Goal: Contribute content: Contribute content

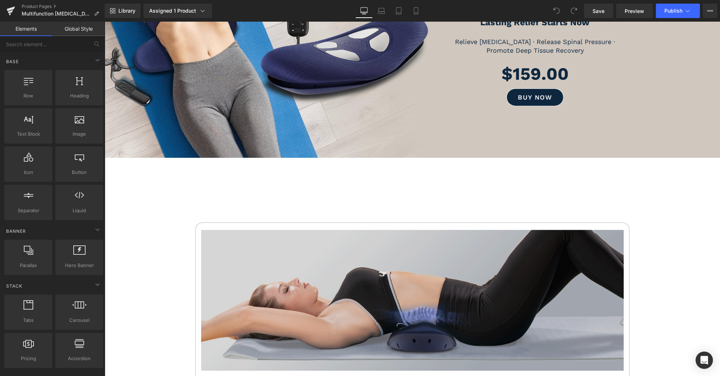
scroll to position [159, 0]
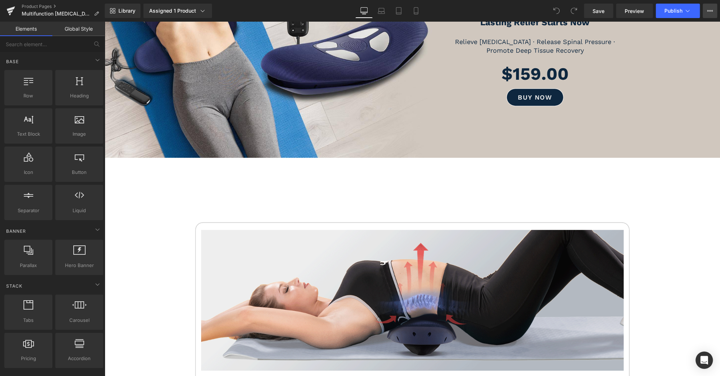
click at [713, 10] on button "View Live Page View with current Template Save Template to Library Schedule Pub…" at bounding box center [709, 11] width 14 height 14
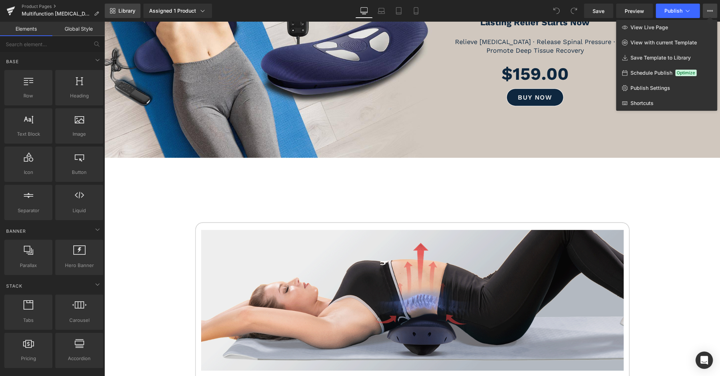
click at [128, 12] on span "Library" at bounding box center [126, 11] width 17 height 6
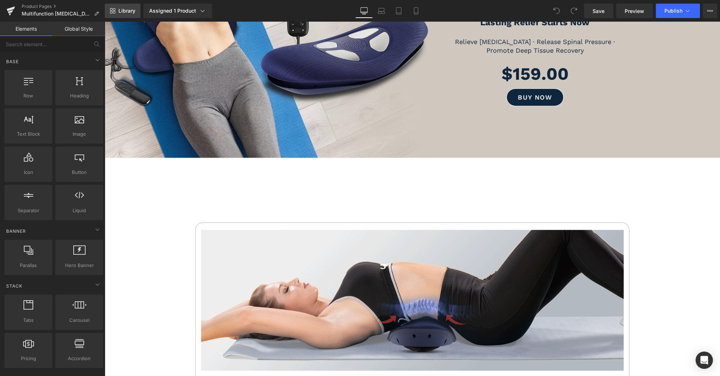
click at [128, 12] on span "Library" at bounding box center [126, 11] width 17 height 6
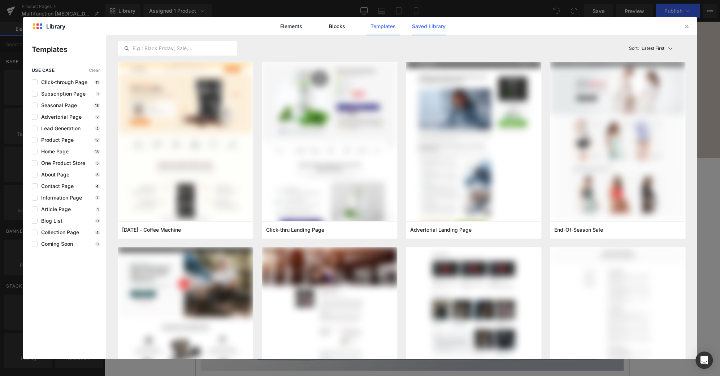
click at [0, 0] on link "Saved Library" at bounding box center [0, 0] width 0 height 0
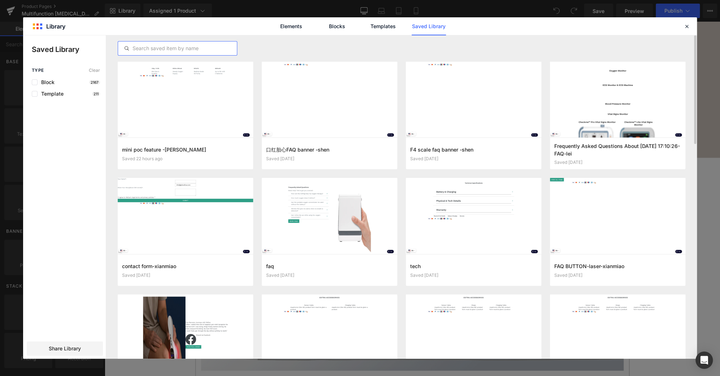
click at [161, 47] on input "text" at bounding box center [177, 48] width 119 height 9
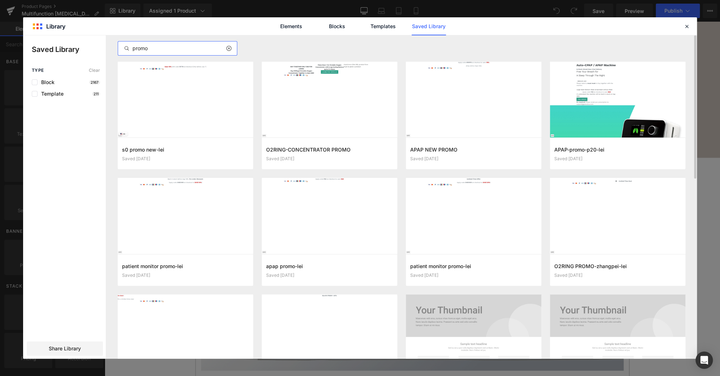
click at [137, 48] on input "promo" at bounding box center [177, 48] width 119 height 9
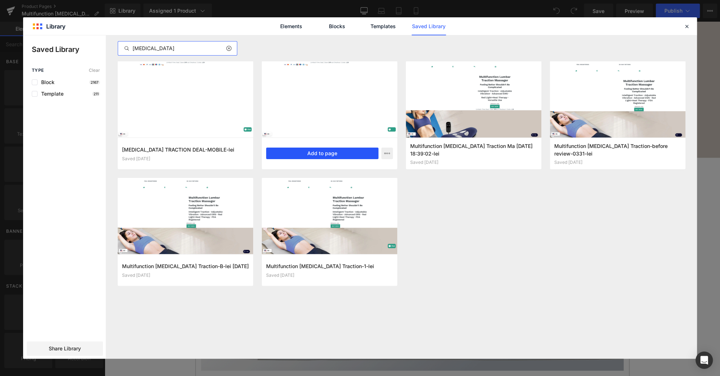
type input "[MEDICAL_DATA]"
click at [298, 156] on button "Add to page" at bounding box center [322, 154] width 112 height 12
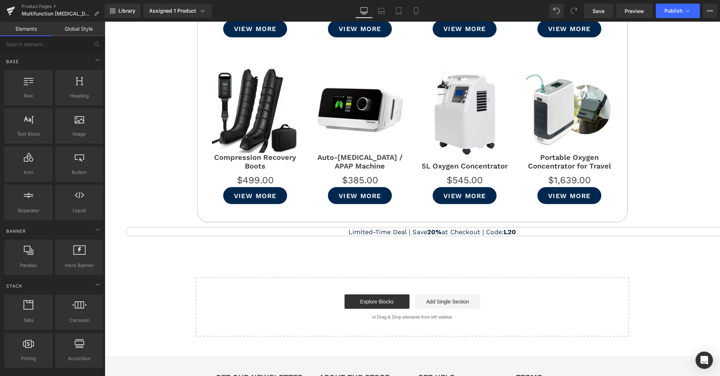
scroll to position [4461, 0]
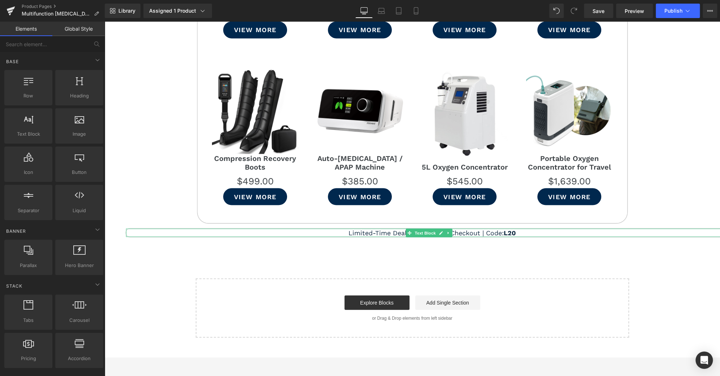
click at [508, 229] on strong "L20" at bounding box center [509, 233] width 12 height 8
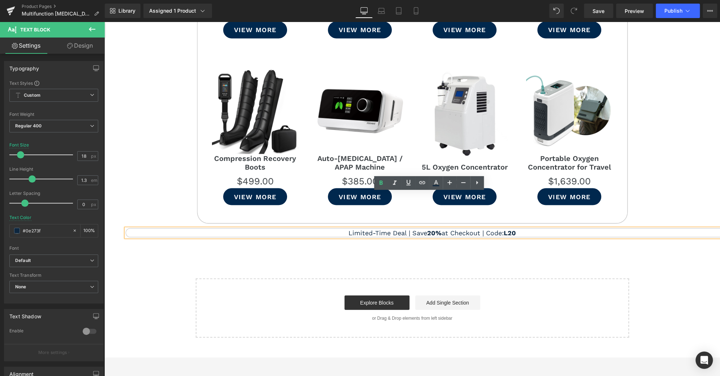
click at [509, 229] on strong "L20" at bounding box center [509, 233] width 12 height 8
click at [507, 229] on strong "L20" at bounding box center [509, 233] width 12 height 8
click at [427, 229] on strong "20%" at bounding box center [434, 233] width 14 height 8
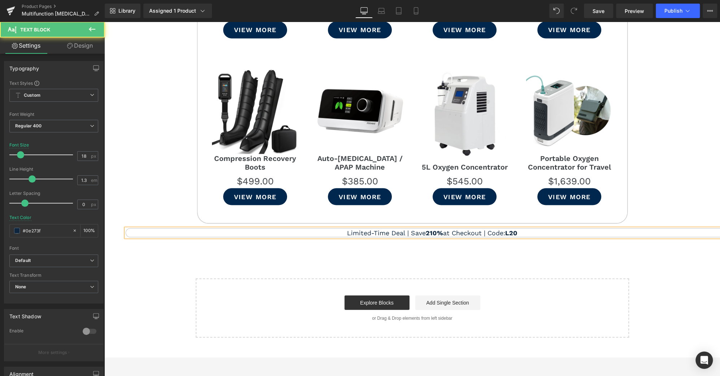
click at [425, 229] on strong "210%" at bounding box center [433, 233] width 17 height 8
click at [513, 229] on strong "L20" at bounding box center [509, 233] width 12 height 8
drag, startPoint x: 515, startPoint y: 197, endPoint x: 508, endPoint y: 195, distance: 7.7
click at [508, 228] on p "Limited-Time Deal | Save 10% at Checkout | Code: L20" at bounding box center [432, 232] width 612 height 8
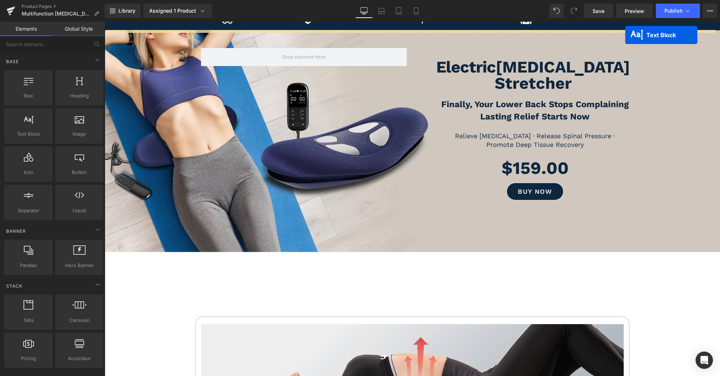
scroll to position [43, 0]
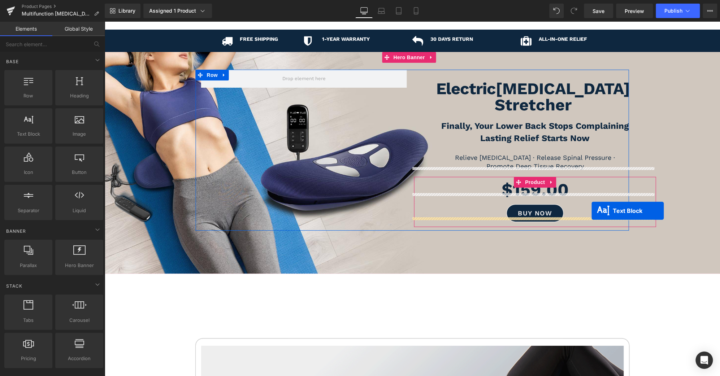
drag, startPoint x: 409, startPoint y: 197, endPoint x: 591, endPoint y: 211, distance: 183.1
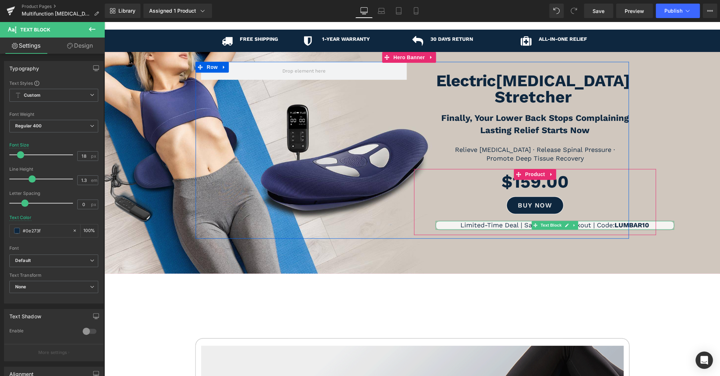
click at [519, 222] on span "Limited-Time Deal | Save 10% at Checkout | Code: LUMBAR10" at bounding box center [554, 226] width 189 height 8
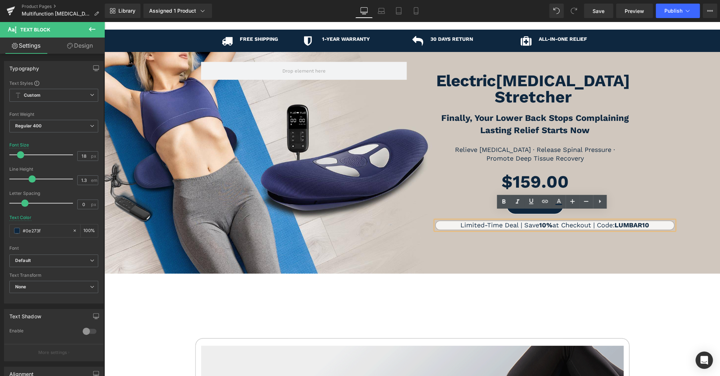
click at [519, 222] on span "Limited-Time Deal | Save 10% at Checkout | Code: LUMBAR10" at bounding box center [554, 226] width 189 height 8
click at [518, 222] on span "Limited-Time Deal | Save 10% at Checkout | Code: LUMBAR10" at bounding box center [554, 226] width 189 height 8
click at [566, 249] on div at bounding box center [411, 163] width 615 height 222
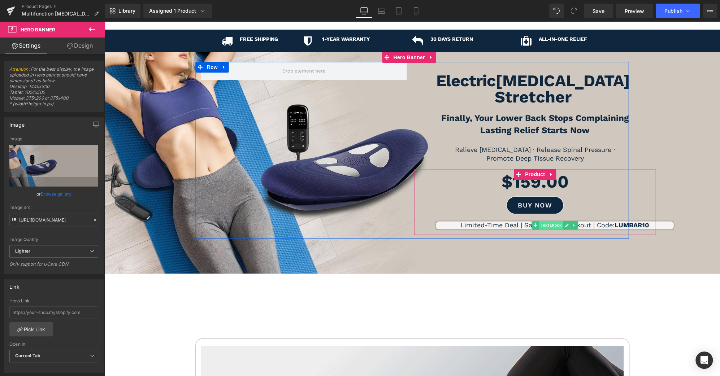
click at [548, 221] on span "Text Block" at bounding box center [551, 225] width 24 height 9
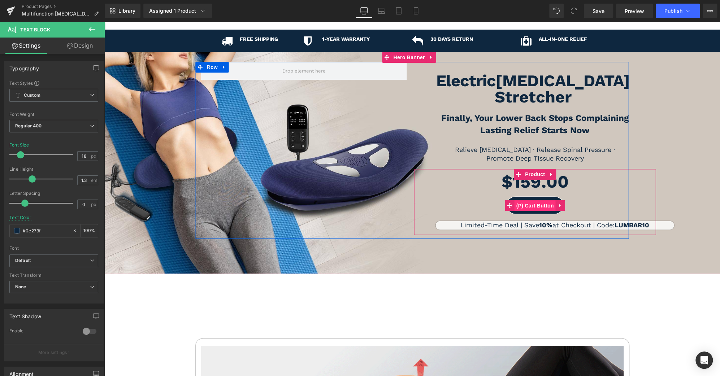
click at [537, 200] on span "(P) Cart Button" at bounding box center [534, 205] width 41 height 11
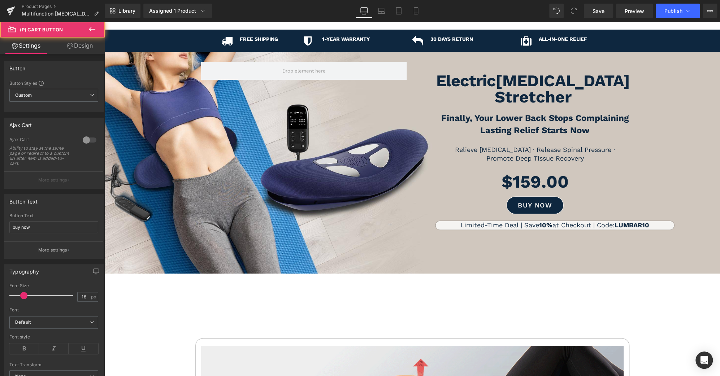
click at [78, 50] on link "Design" at bounding box center [80, 46] width 52 height 16
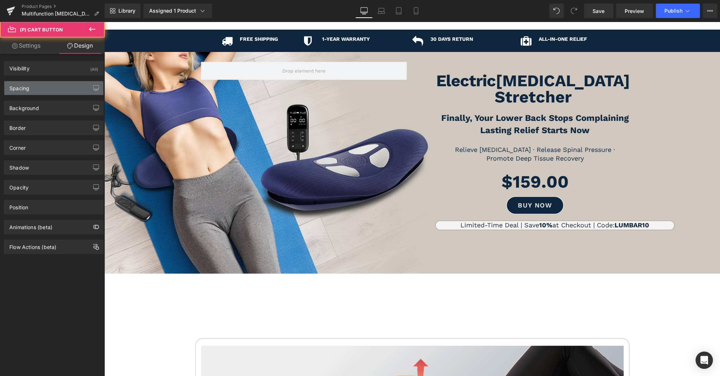
click at [45, 85] on div "Spacing" at bounding box center [53, 88] width 99 height 14
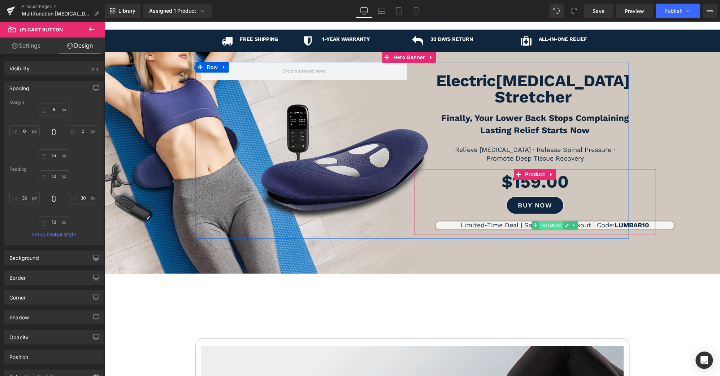
click at [549, 221] on span "Text Block" at bounding box center [551, 225] width 24 height 9
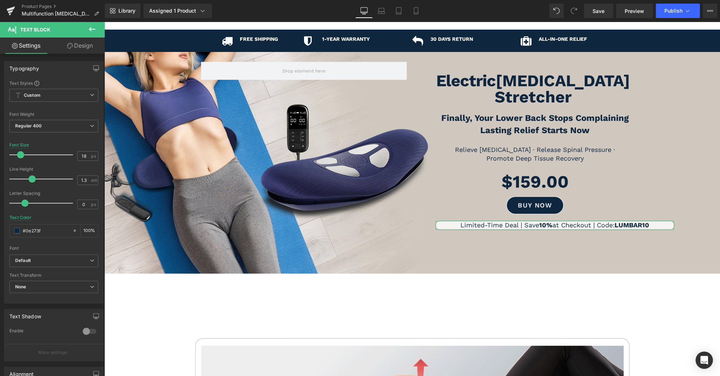
click at [86, 47] on link "Design" at bounding box center [80, 46] width 52 height 16
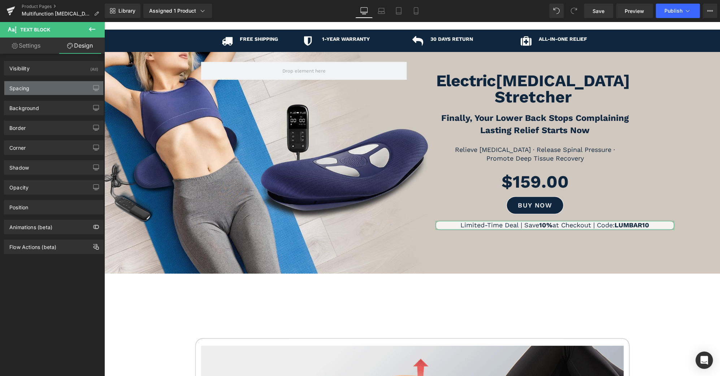
click at [64, 86] on div "Spacing" at bounding box center [53, 88] width 99 height 14
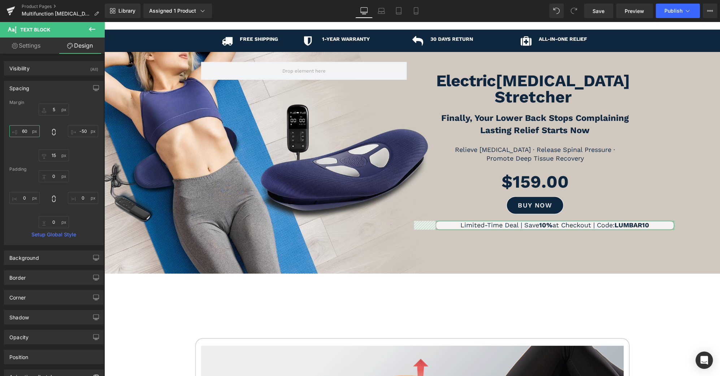
click at [23, 129] on input "text" at bounding box center [24, 131] width 30 height 12
type input "30"
click at [81, 130] on input "text" at bounding box center [83, 131] width 30 height 12
type input "30"
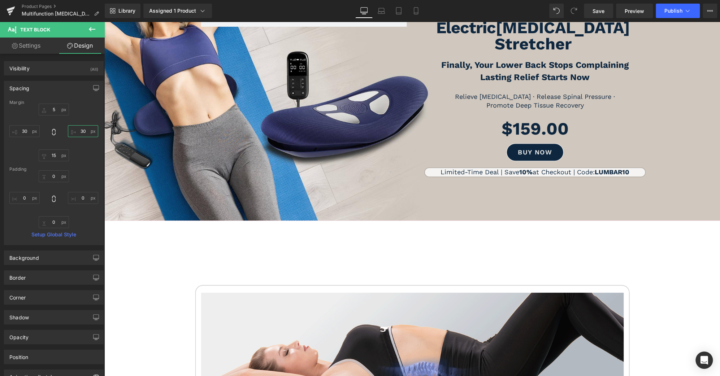
scroll to position [97, 0]
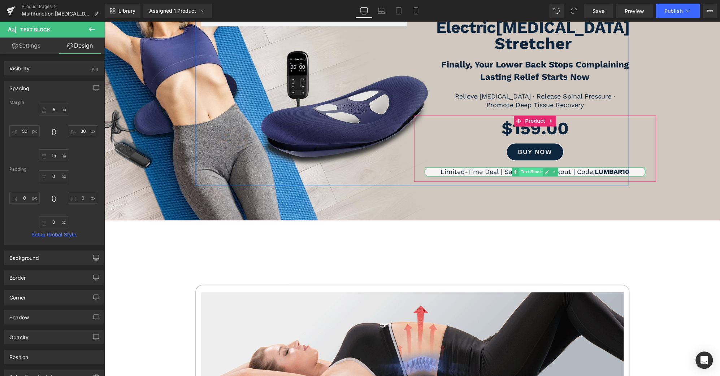
click at [532, 167] on span "Text Block" at bounding box center [531, 171] width 24 height 9
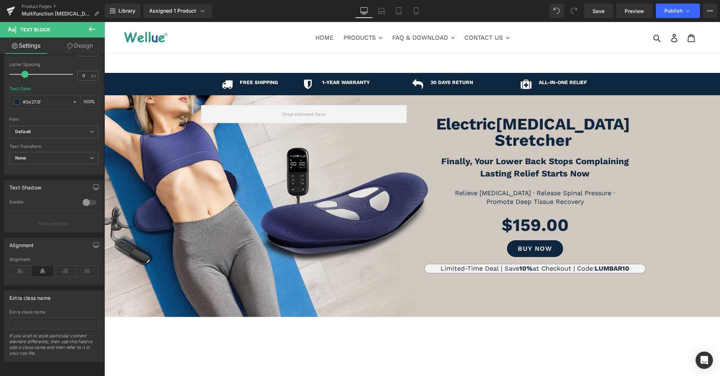
scroll to position [0, 0]
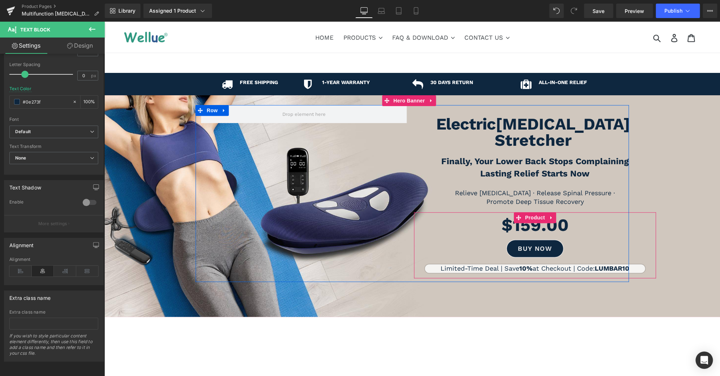
click at [531, 213] on span "Product" at bounding box center [534, 218] width 23 height 11
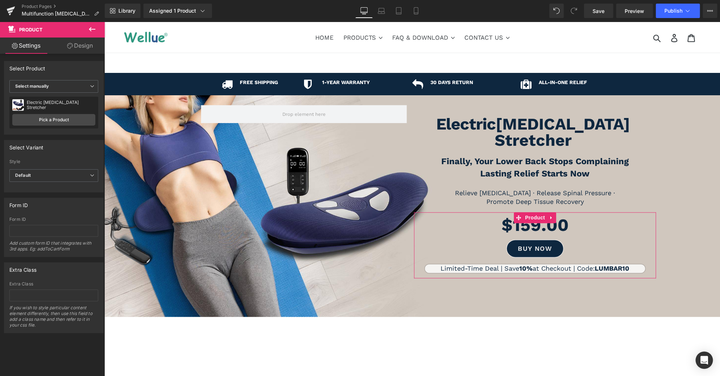
click at [79, 46] on link "Design" at bounding box center [80, 46] width 52 height 16
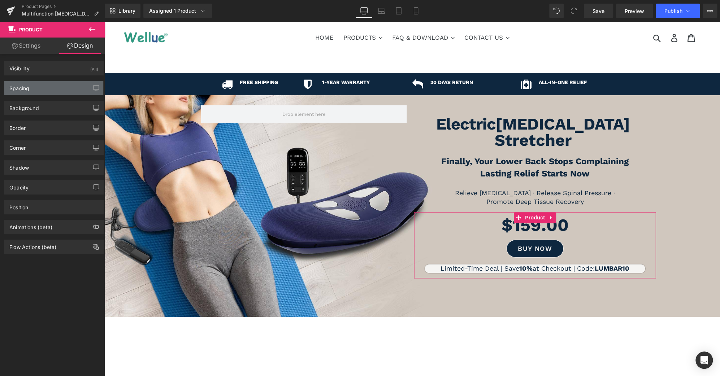
click at [61, 86] on div "Spacing" at bounding box center [53, 88] width 99 height 14
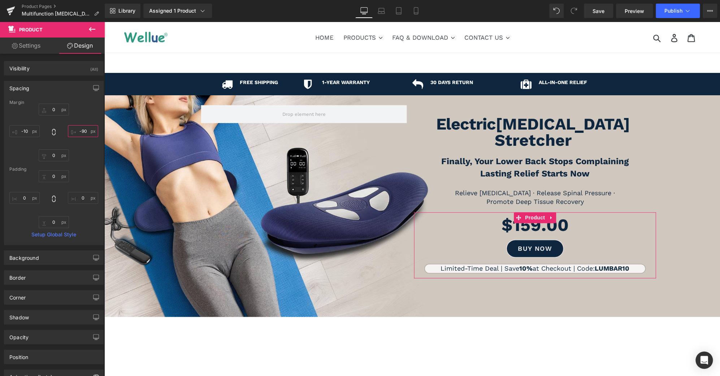
click at [80, 131] on input "-90" at bounding box center [83, 131] width 30 height 12
click at [81, 129] on input "-90" at bounding box center [83, 131] width 30 height 12
type input "-80"
click at [676, 233] on span "Electric [MEDICAL_DATA] Stretcher Heading Finally, Your Lower Back Stops Compla…" at bounding box center [411, 206] width 615 height 158
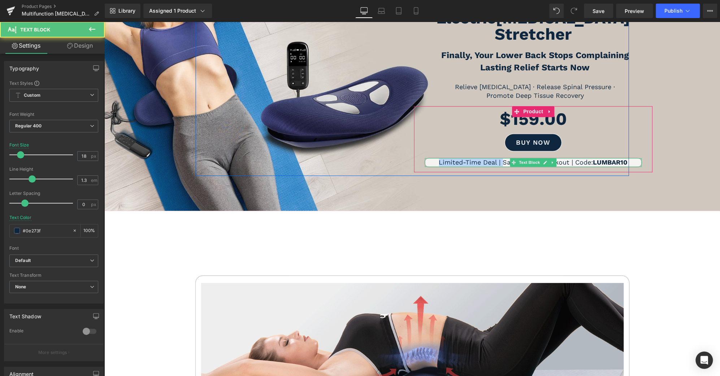
scroll to position [106, 0]
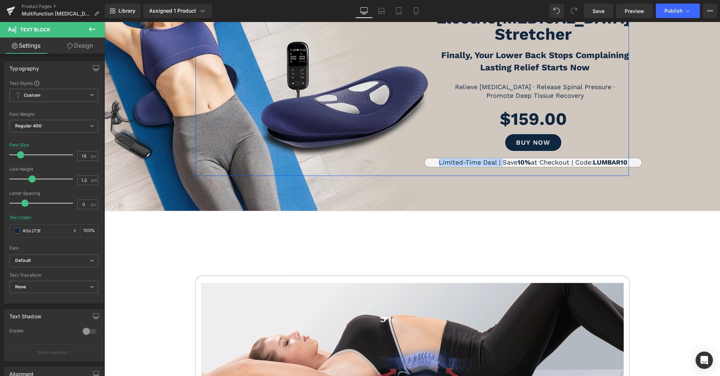
drag, startPoint x: 497, startPoint y: 153, endPoint x: 406, endPoint y: 152, distance: 90.9
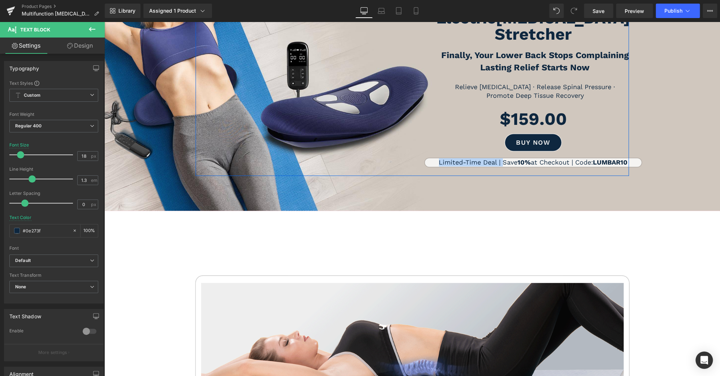
click at [406, 152] on div "Electric [MEDICAL_DATA] Stretcher Heading Finally, Your Lower Back Stops Compla…" at bounding box center [412, 87] width 433 height 176
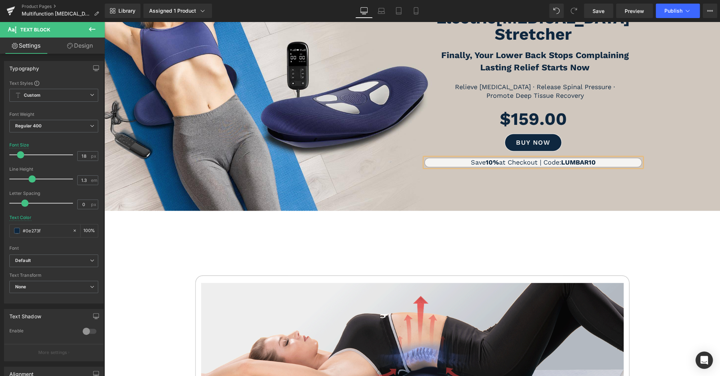
click at [585, 164] on div "Electric [MEDICAL_DATA] Stretcher Heading Finally, Your Lower Back Stops Compla…" at bounding box center [412, 87] width 433 height 176
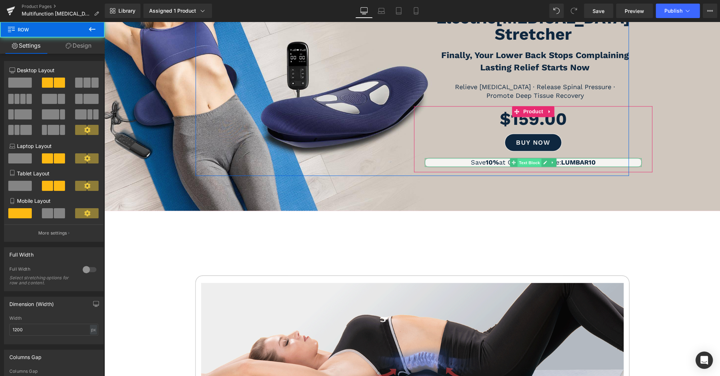
click at [528, 158] on span "Text Block" at bounding box center [529, 162] width 24 height 9
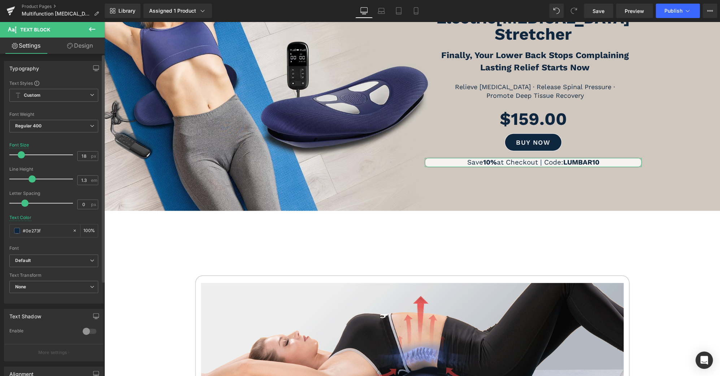
scroll to position [105, 0]
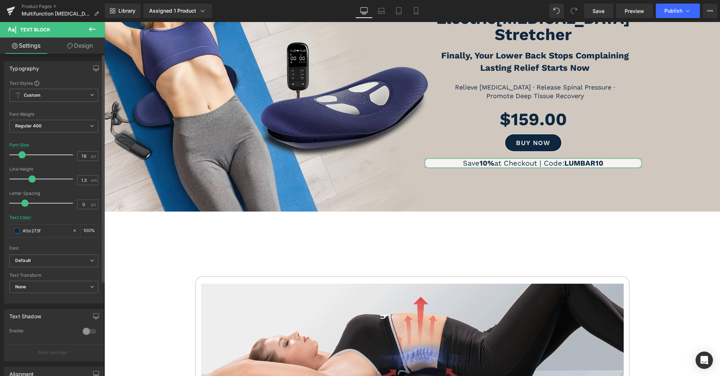
click at [21, 154] on span at bounding box center [21, 154] width 7 height 7
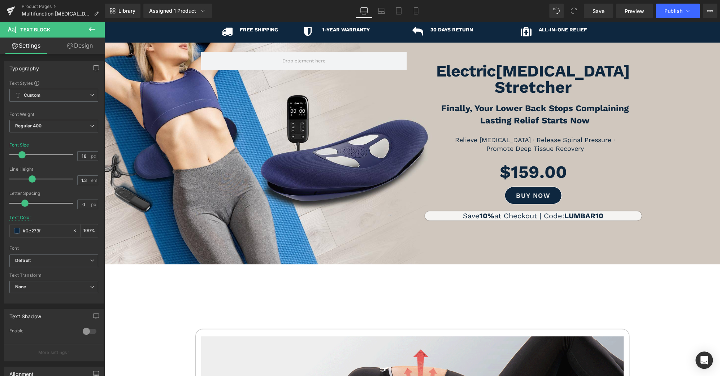
scroll to position [52, 0]
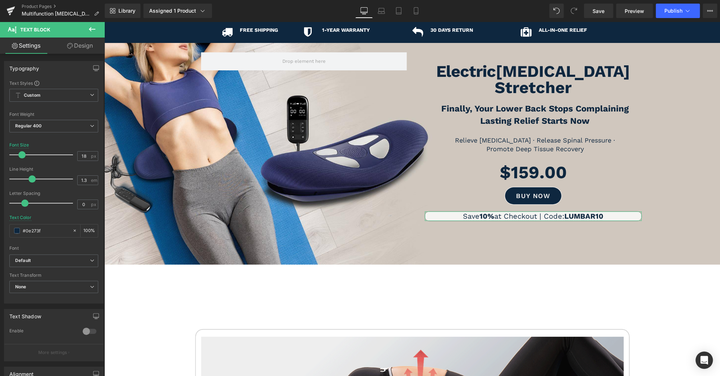
click at [77, 38] on link "Design" at bounding box center [80, 46] width 52 height 16
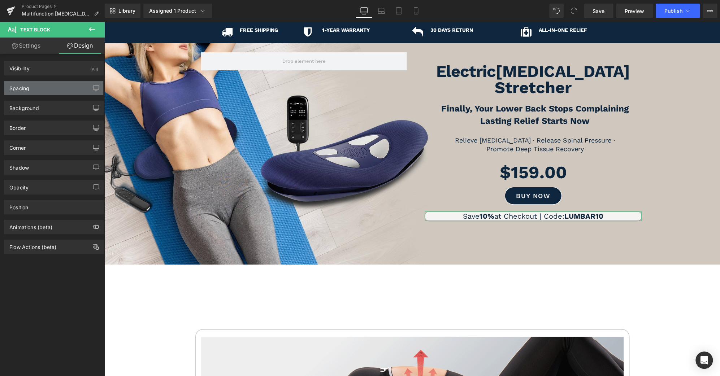
click at [46, 83] on div "Spacing" at bounding box center [53, 88] width 99 height 14
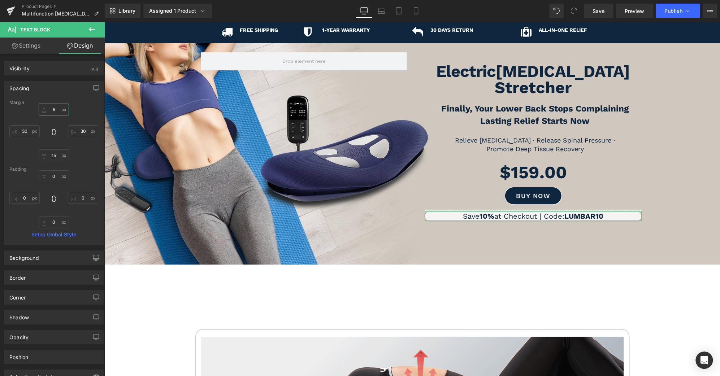
click at [49, 111] on input "text" at bounding box center [54, 110] width 30 height 12
click at [49, 179] on input "text" at bounding box center [54, 176] width 30 height 12
click at [49, 176] on input "5" at bounding box center [54, 176] width 30 height 12
type input "3"
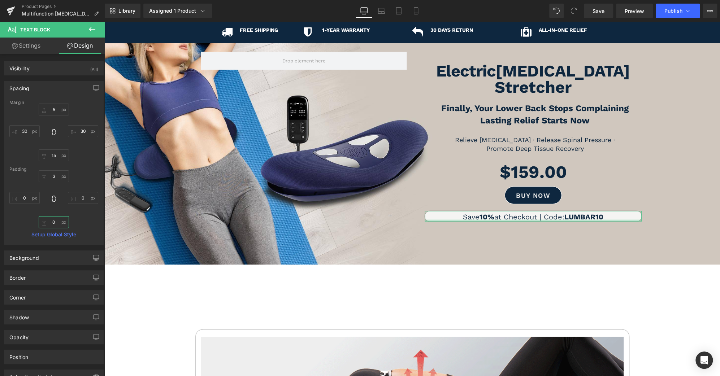
click at [49, 223] on input "text" at bounding box center [54, 222] width 30 height 12
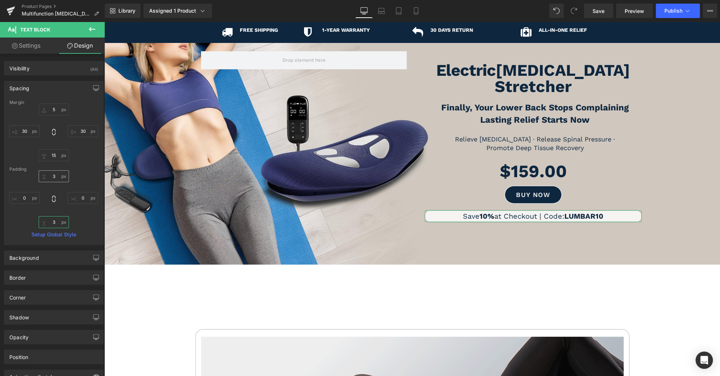
type input "3"
click at [51, 174] on input "3" at bounding box center [54, 176] width 30 height 12
type input "2"
click at [52, 222] on input "3" at bounding box center [54, 222] width 30 height 12
type input "2"
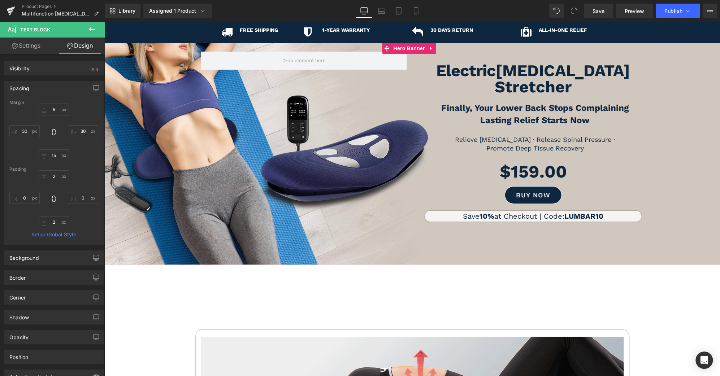
click at [650, 227] on div at bounding box center [411, 154] width 615 height 222
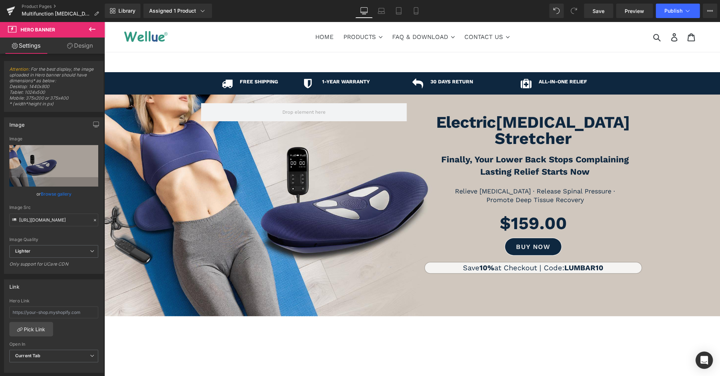
scroll to position [0, 0]
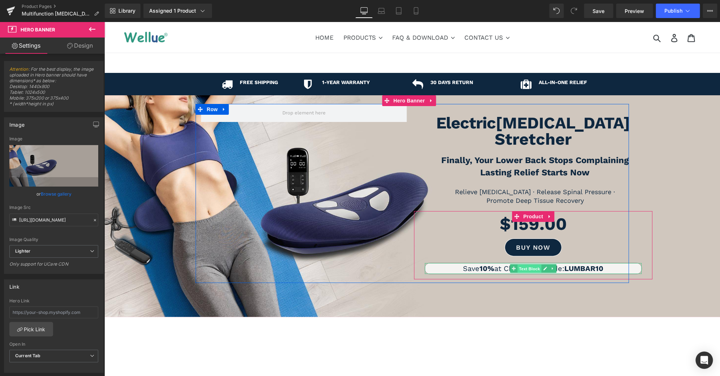
click at [529, 265] on span "Text Block" at bounding box center [529, 269] width 24 height 9
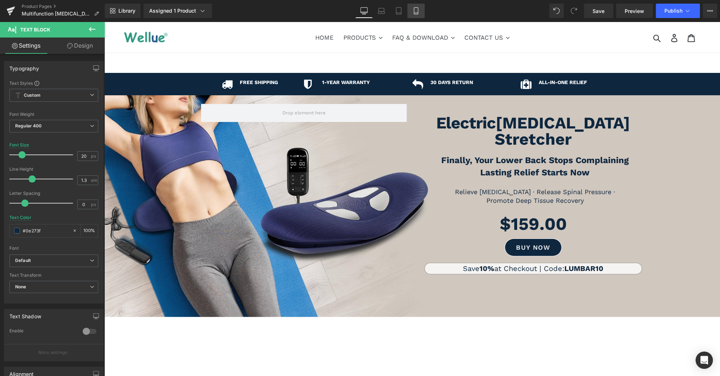
click at [419, 6] on link "Mobile" at bounding box center [415, 11] width 17 height 14
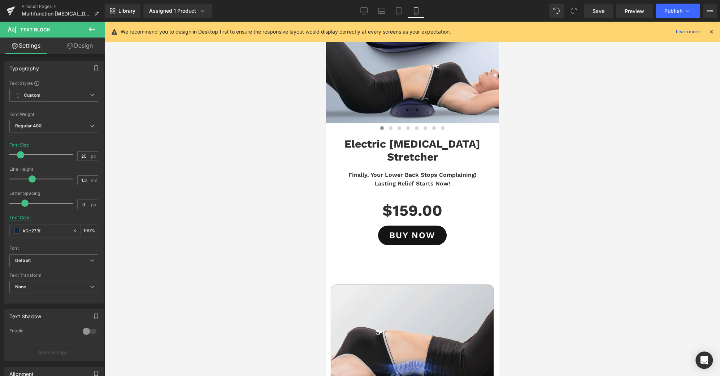
scroll to position [106, 0]
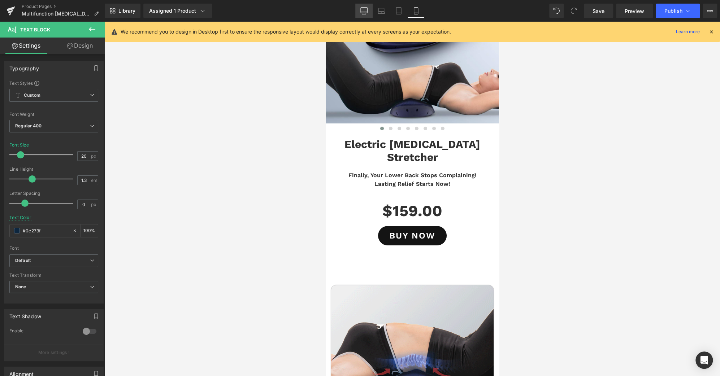
click at [363, 14] on icon at bounding box center [364, 14] width 4 height 0
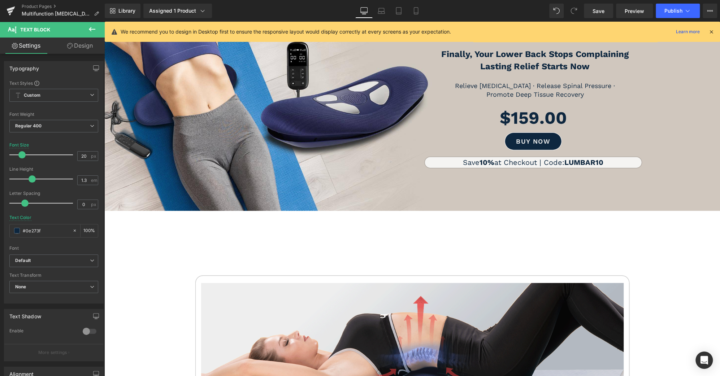
scroll to position [113, 0]
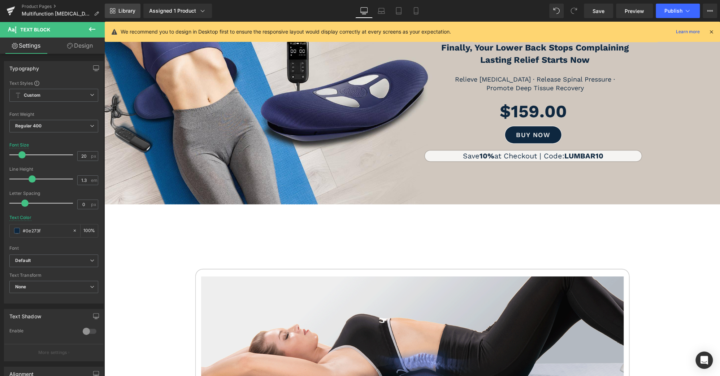
click at [136, 15] on link "Library" at bounding box center [123, 11] width 36 height 14
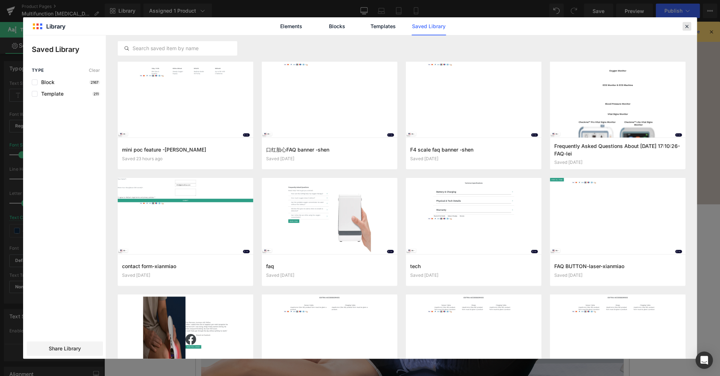
click at [689, 26] on icon at bounding box center [686, 26] width 6 height 6
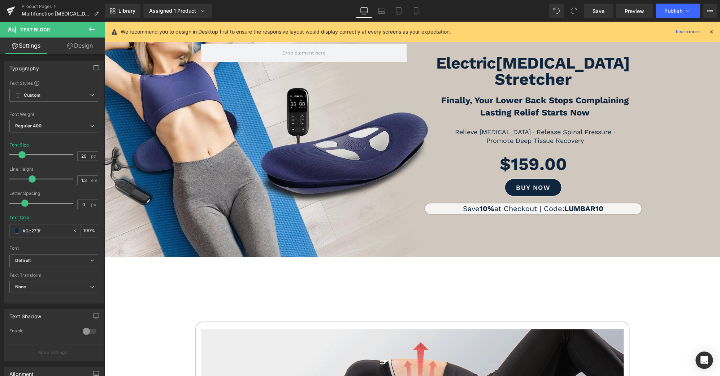
scroll to position [60, 0]
click at [418, 6] on link "Mobile" at bounding box center [415, 11] width 17 height 14
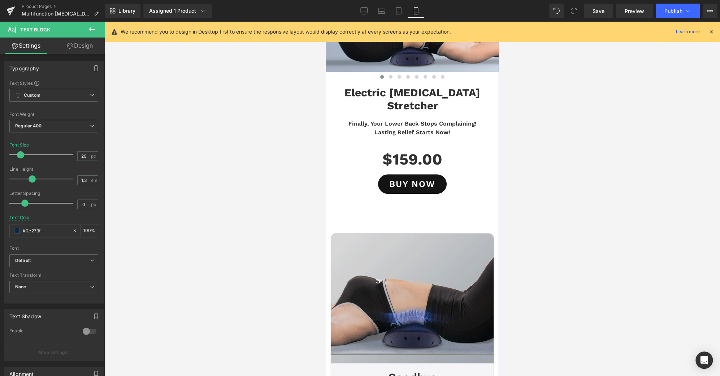
scroll to position [159, 0]
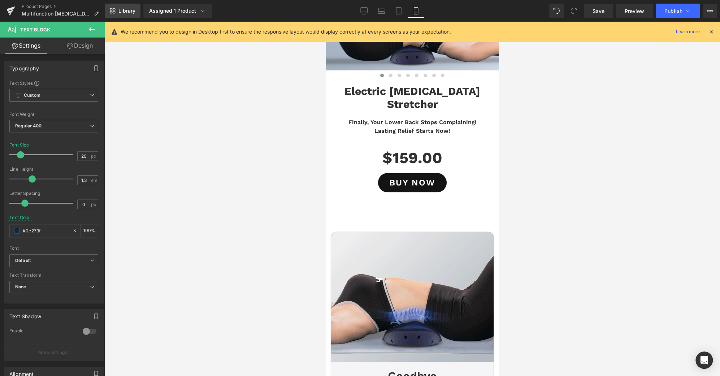
click at [123, 7] on link "Library" at bounding box center [123, 11] width 36 height 14
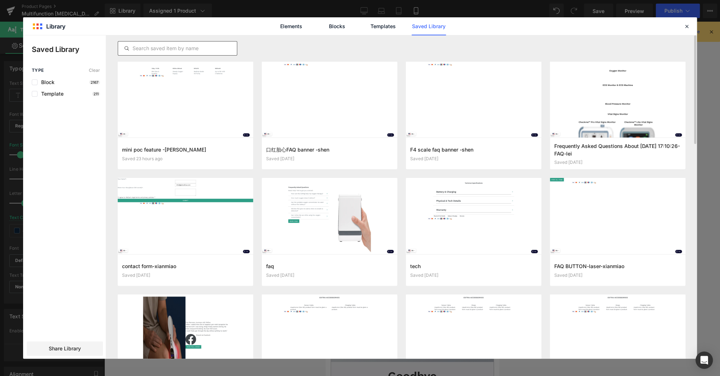
click at [209, 45] on input "text" at bounding box center [177, 48] width 119 height 9
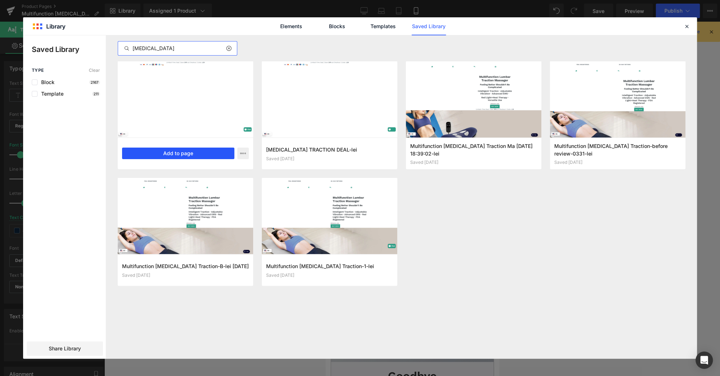
type input "[MEDICAL_DATA]"
click at [187, 155] on button "Add to page" at bounding box center [178, 154] width 112 height 12
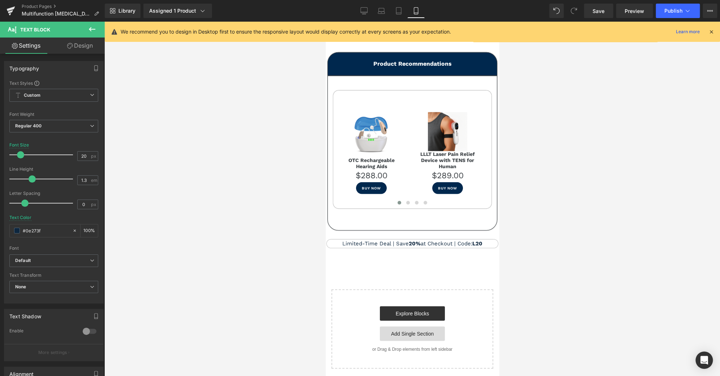
scroll to position [4714, 0]
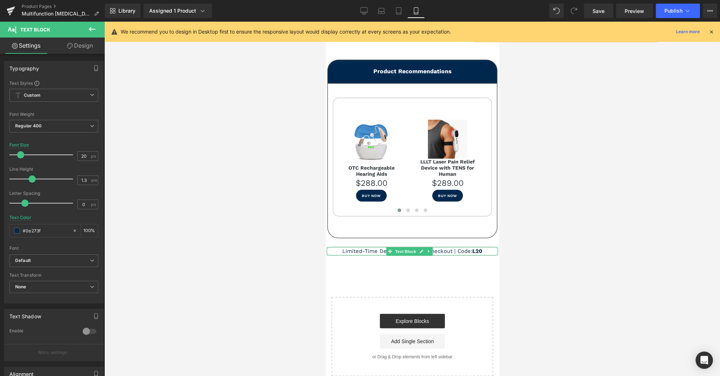
click at [474, 248] on strong "L20" at bounding box center [477, 251] width 10 height 6
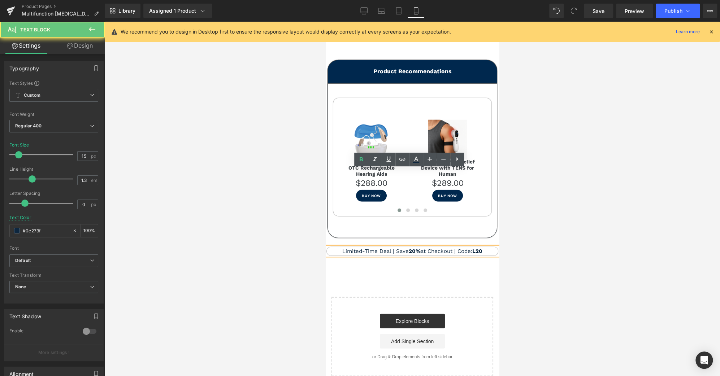
click at [473, 248] on strong "L20" at bounding box center [477, 251] width 10 height 6
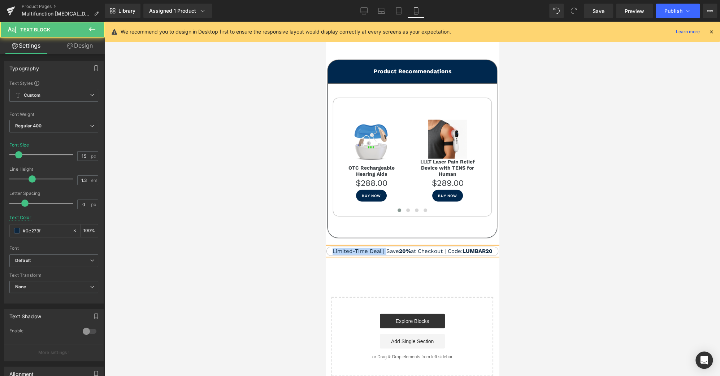
drag, startPoint x: 397, startPoint y: 173, endPoint x: 270, endPoint y: 166, distance: 127.2
click at [371, 248] on strong "20%" at bounding box center [377, 251] width 12 height 6
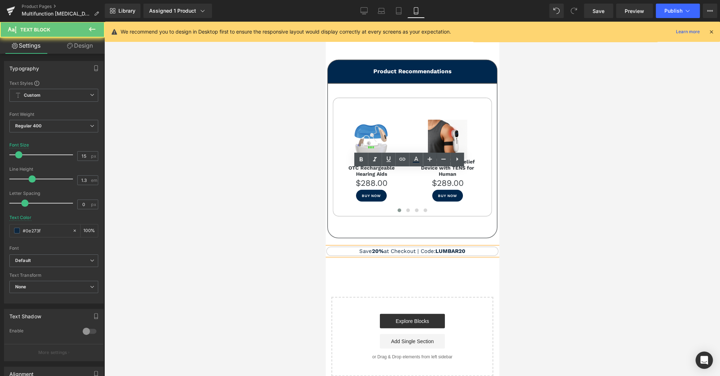
click at [371, 248] on strong "20%" at bounding box center [377, 251] width 12 height 6
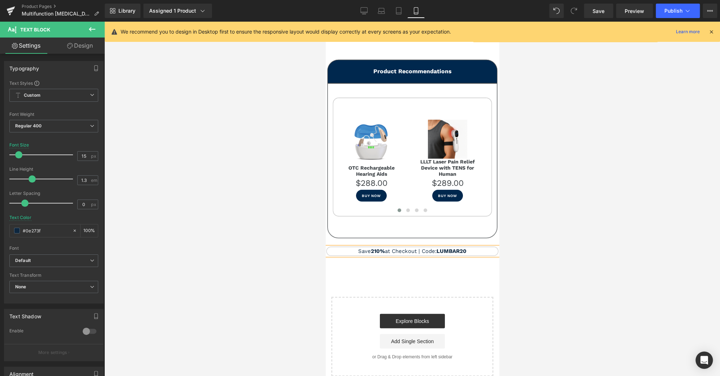
click at [370, 248] on strong "210%" at bounding box center [377, 251] width 14 height 6
click at [462, 248] on strong "LUMBAR20" at bounding box center [450, 251] width 30 height 6
click at [366, 13] on icon at bounding box center [364, 10] width 7 height 5
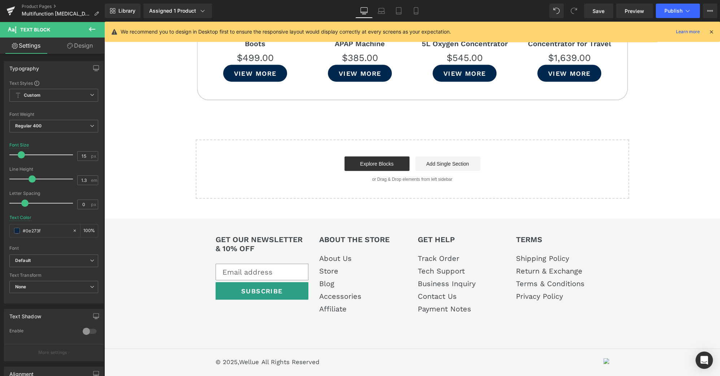
scroll to position [0, 0]
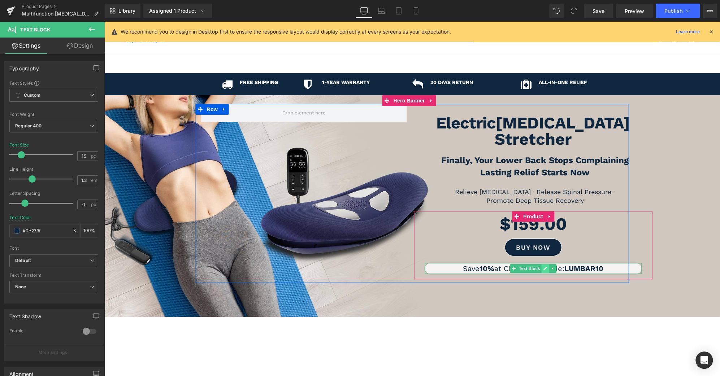
click at [541, 264] on link at bounding box center [545, 268] width 8 height 9
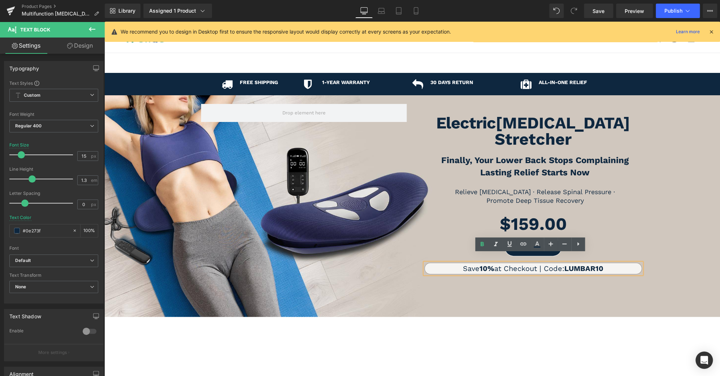
click at [609, 279] on div at bounding box center [411, 206] width 615 height 222
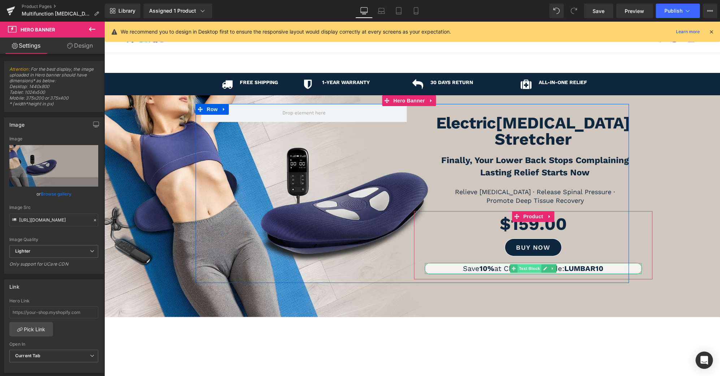
click at [522, 264] on span "Text Block" at bounding box center [529, 268] width 24 height 9
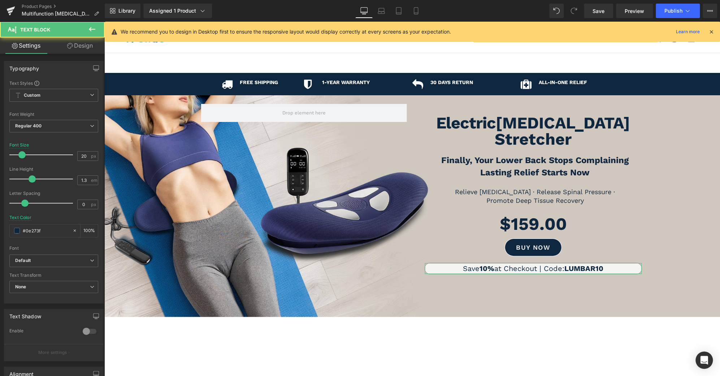
click at [87, 47] on link "Design" at bounding box center [80, 46] width 52 height 16
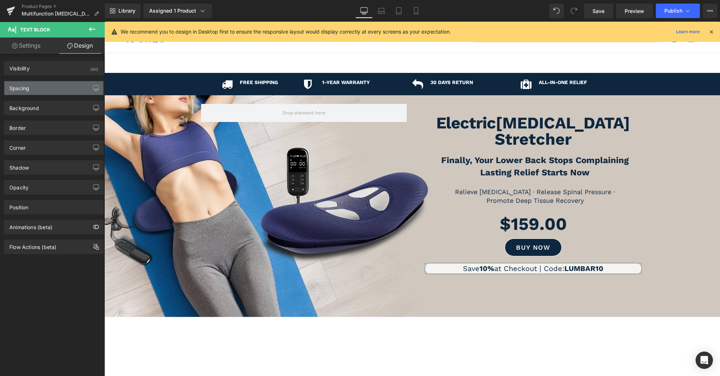
click at [57, 88] on div "Spacing" at bounding box center [53, 88] width 99 height 14
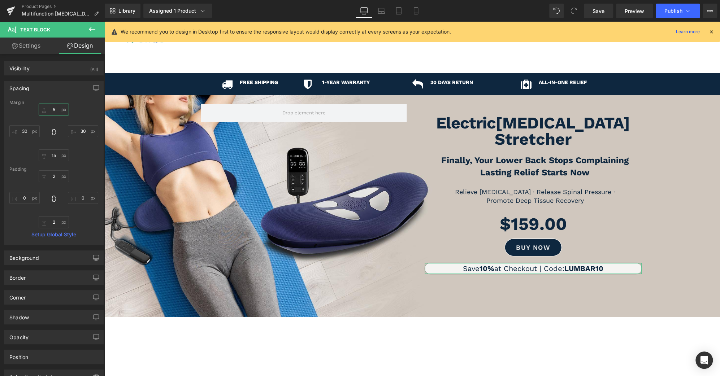
click at [52, 112] on input "5" at bounding box center [54, 110] width 30 height 12
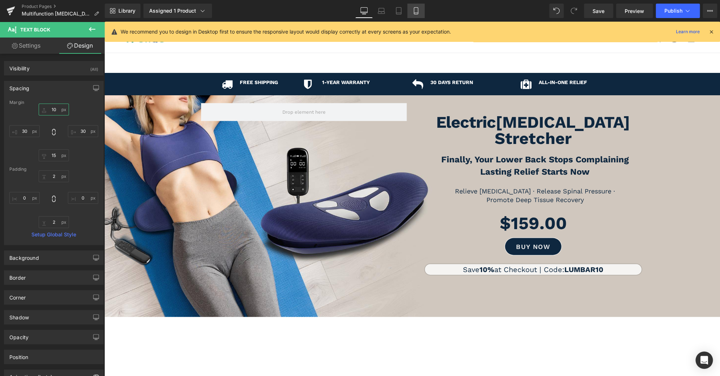
type input "10"
click at [418, 10] on icon at bounding box center [415, 10] width 7 height 7
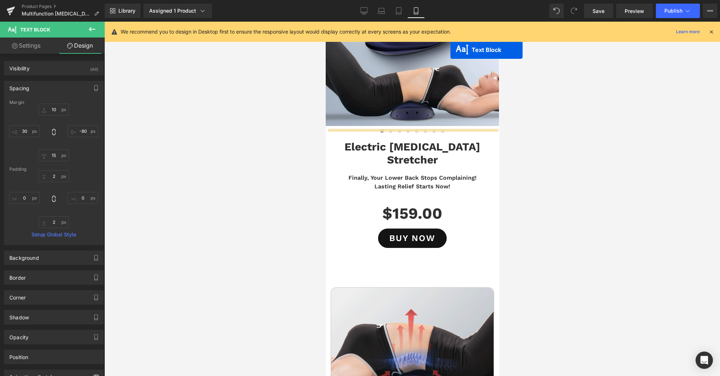
scroll to position [96, 0]
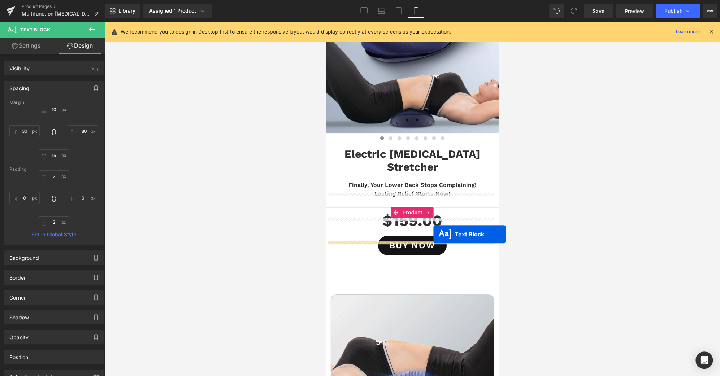
drag, startPoint x: 389, startPoint y: 259, endPoint x: 433, endPoint y: 234, distance: 50.1
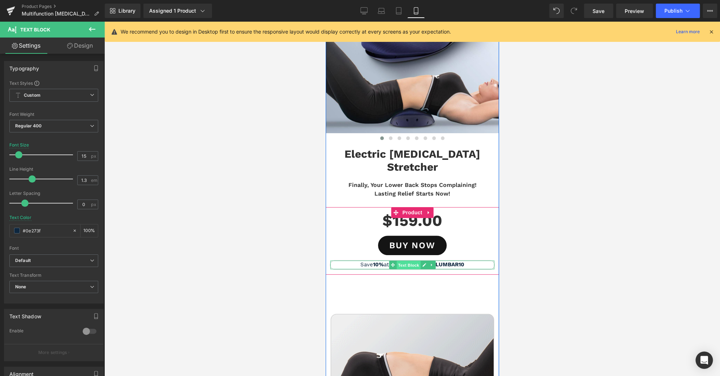
click at [409, 261] on span "Text Block" at bounding box center [408, 265] width 24 height 9
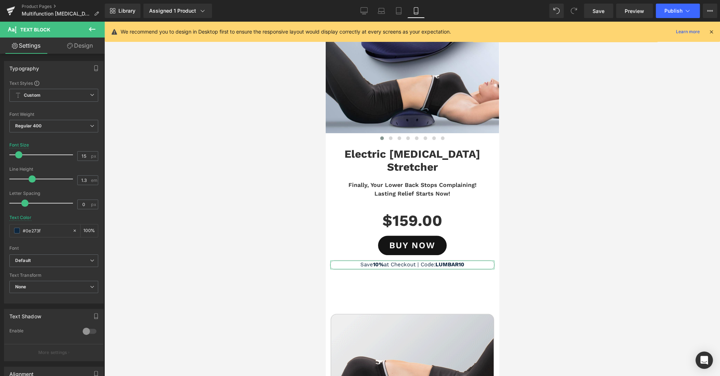
click at [81, 45] on link "Design" at bounding box center [80, 46] width 52 height 16
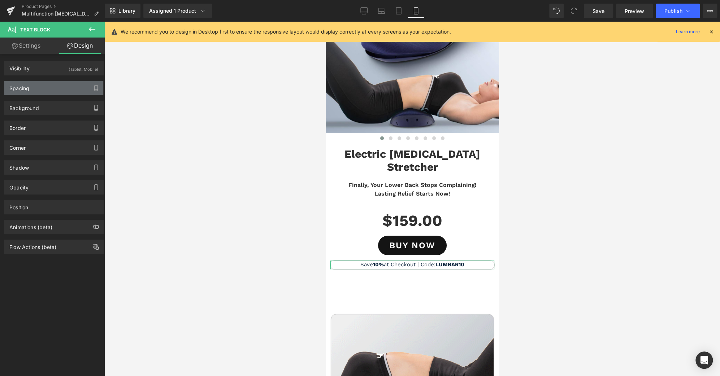
click at [61, 87] on div "Spacing" at bounding box center [53, 88] width 99 height 14
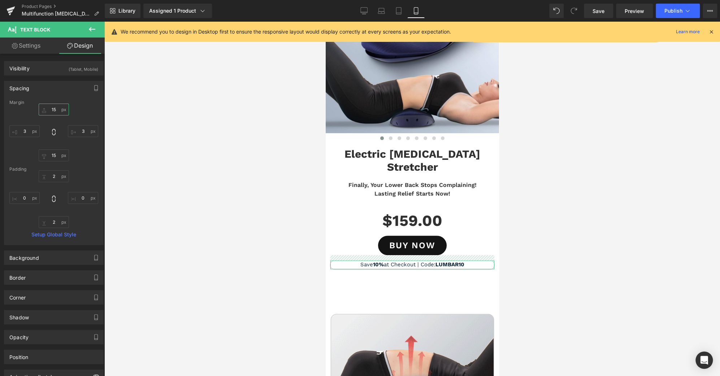
click at [54, 108] on input "text" at bounding box center [54, 110] width 30 height 12
type input "20"
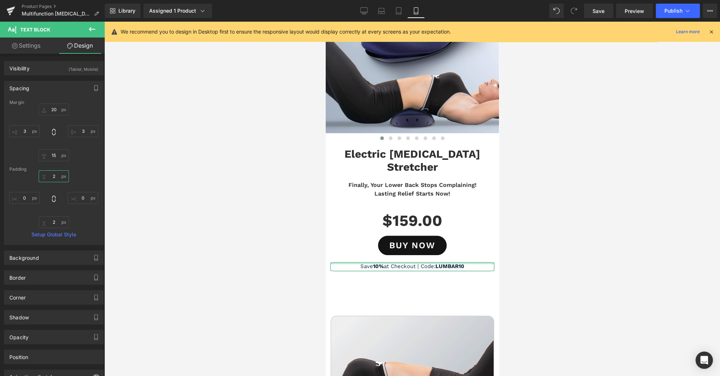
click at [51, 178] on input "text" at bounding box center [54, 176] width 30 height 12
type input "3"
click at [52, 224] on input "text" at bounding box center [54, 222] width 30 height 12
type input "3"
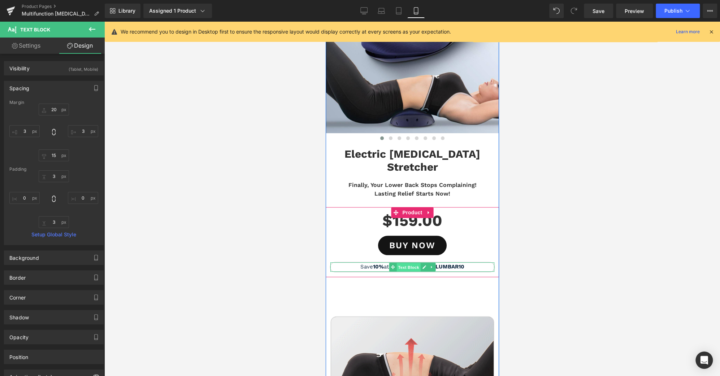
click at [414, 263] on span "Text Block" at bounding box center [408, 267] width 24 height 9
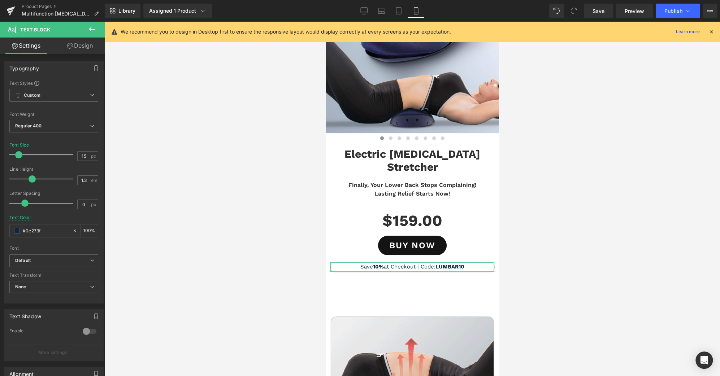
click at [82, 47] on link "Design" at bounding box center [80, 46] width 52 height 16
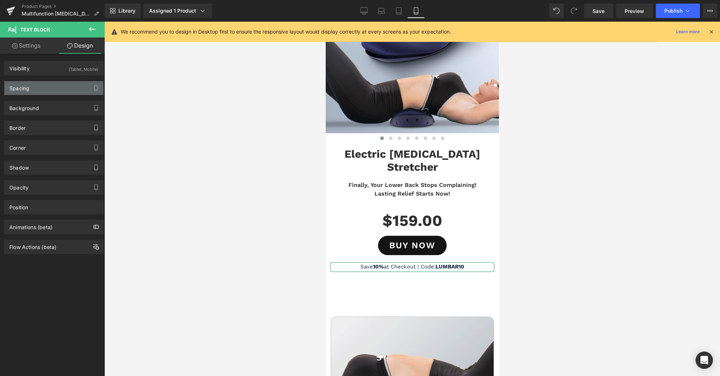
click at [43, 86] on div "Spacing" at bounding box center [53, 88] width 99 height 14
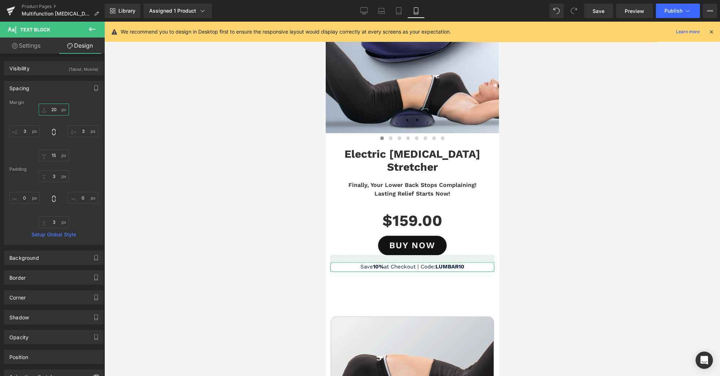
click at [54, 109] on input "text" at bounding box center [54, 110] width 30 height 12
type input "25"
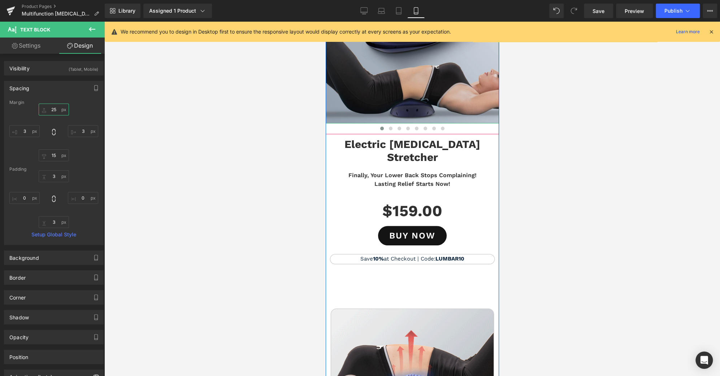
scroll to position [106, 0]
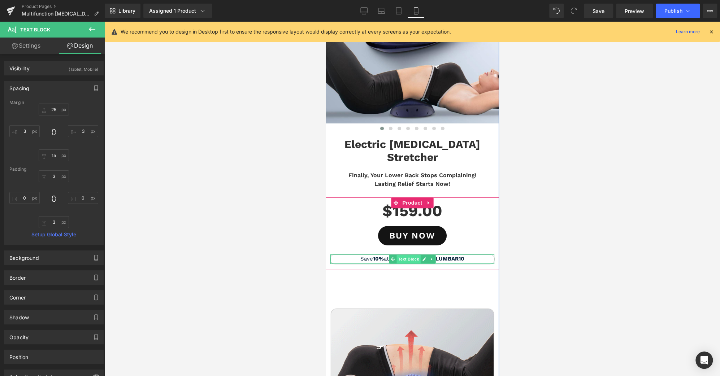
click at [402, 255] on span "Text Block" at bounding box center [408, 259] width 24 height 9
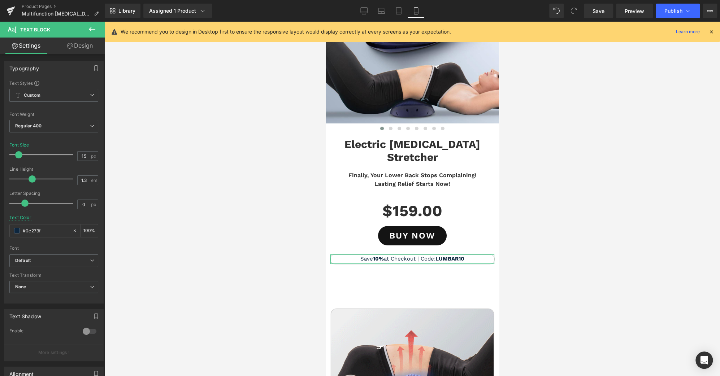
click at [84, 47] on link "Design" at bounding box center [80, 46] width 52 height 16
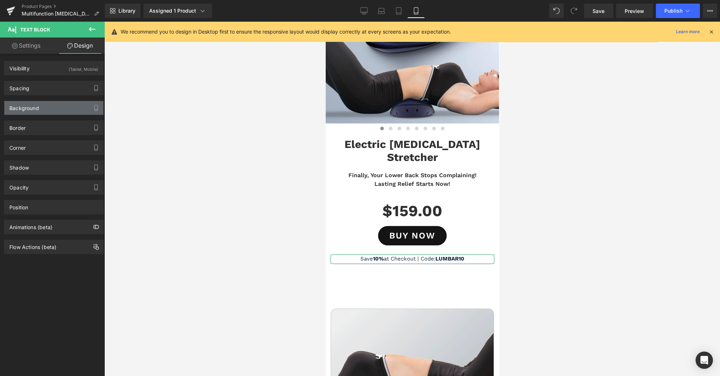
click at [64, 109] on div "Background" at bounding box center [53, 108] width 99 height 14
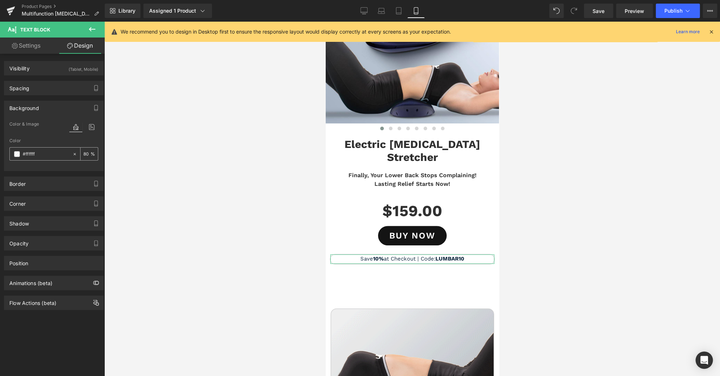
click at [17, 152] on span at bounding box center [17, 154] width 6 height 6
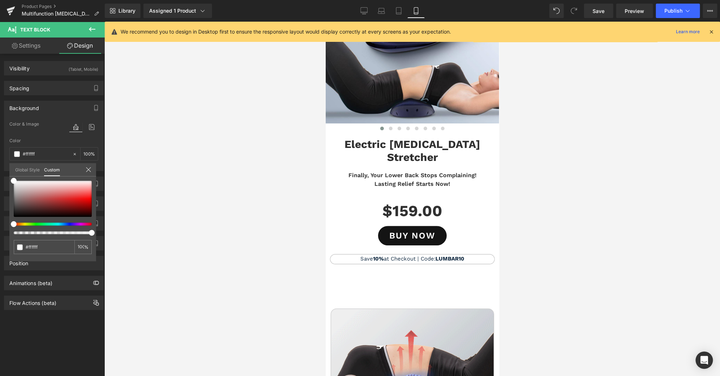
drag, startPoint x: 77, startPoint y: 231, endPoint x: 121, endPoint y: 234, distance: 44.5
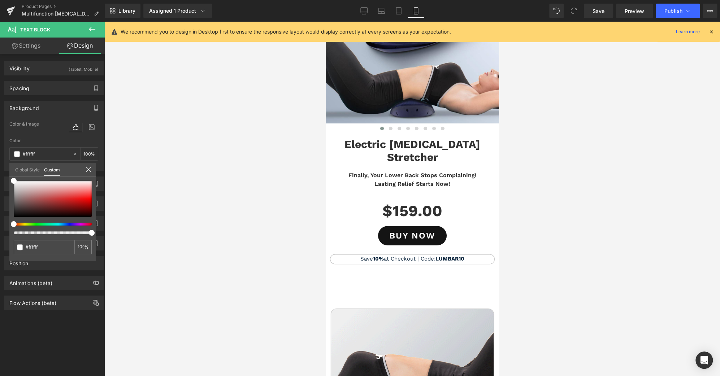
click at [121, 234] on div "Text Block You are previewing how the will restyle your page. You can not edit …" at bounding box center [360, 194] width 720 height 388
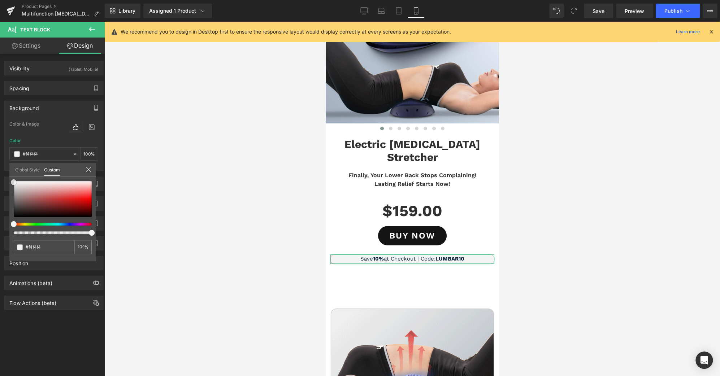
click at [10, 182] on div "#ffffff 80 %" at bounding box center [52, 221] width 87 height 80
click at [363, 10] on icon at bounding box center [363, 10] width 7 height 7
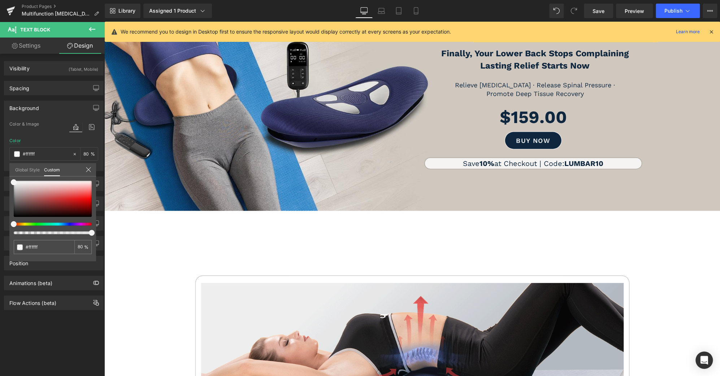
scroll to position [0, 0]
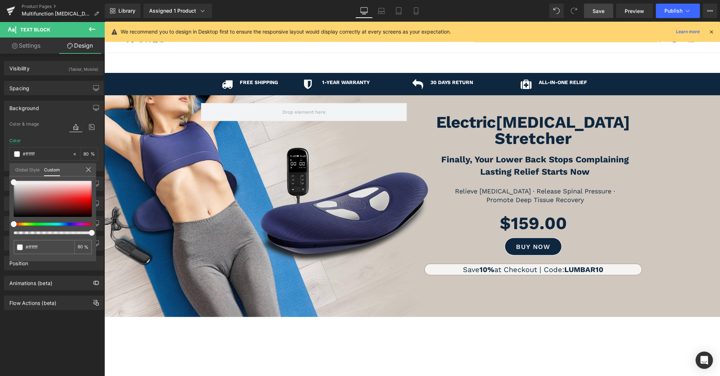
click at [602, 14] on span "Save" at bounding box center [598, 11] width 12 height 8
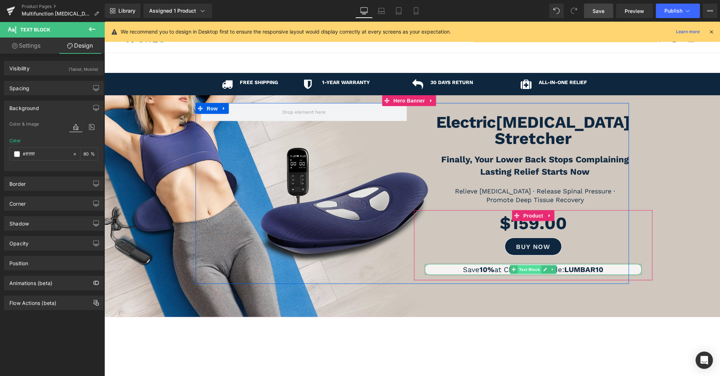
click at [531, 265] on span "Text Block" at bounding box center [529, 269] width 24 height 9
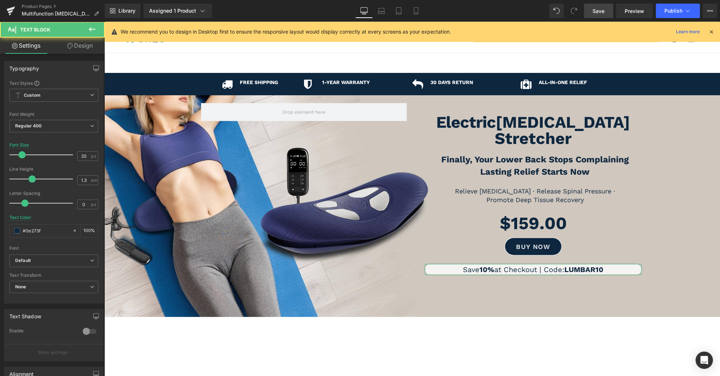
click at [86, 48] on link "Design" at bounding box center [80, 46] width 52 height 16
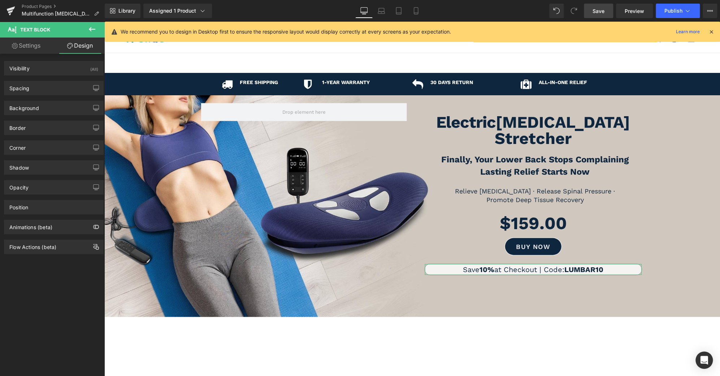
click at [31, 49] on link "Settings" at bounding box center [26, 46] width 52 height 16
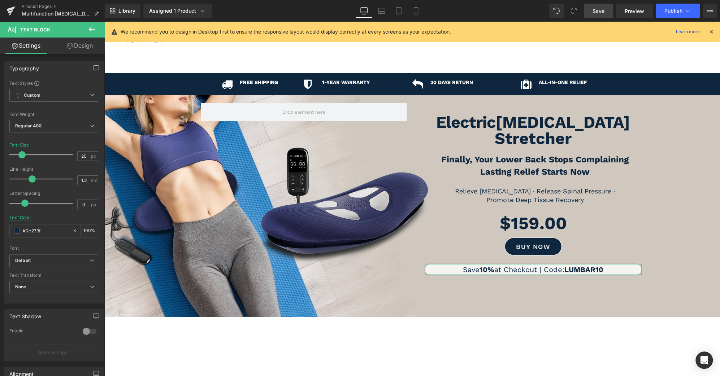
click at [83, 45] on link "Design" at bounding box center [80, 46] width 52 height 16
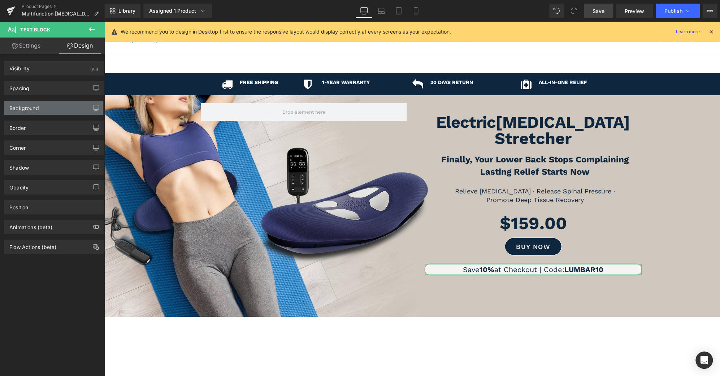
click at [61, 111] on div "Background" at bounding box center [53, 108] width 99 height 14
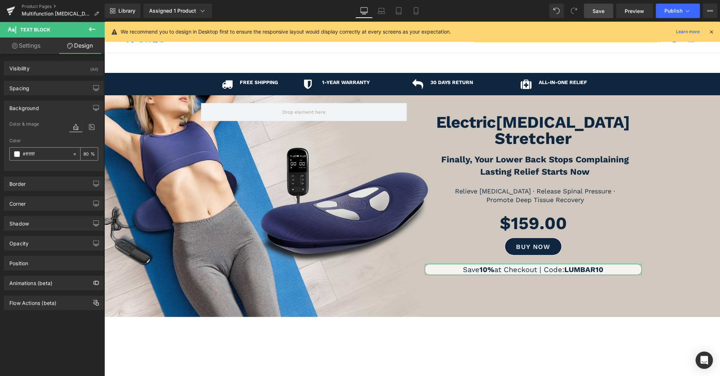
click at [17, 156] on span at bounding box center [17, 154] width 6 height 6
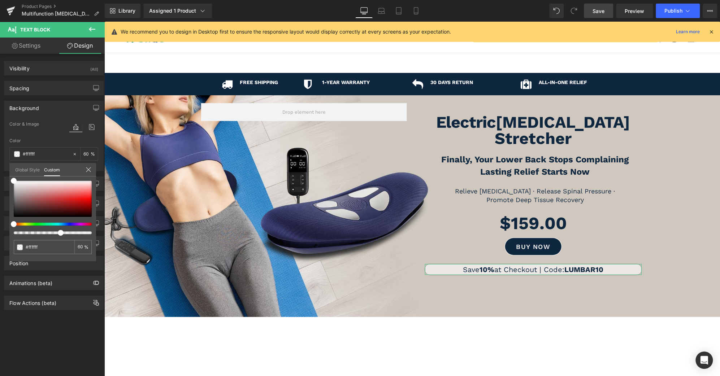
drag, startPoint x: 77, startPoint y: 233, endPoint x: 59, endPoint y: 235, distance: 18.1
click at [59, 235] on span at bounding box center [61, 233] width 6 height 6
click at [590, 10] on link "Save" at bounding box center [598, 11] width 29 height 14
click at [416, 9] on icon at bounding box center [415, 10] width 7 height 7
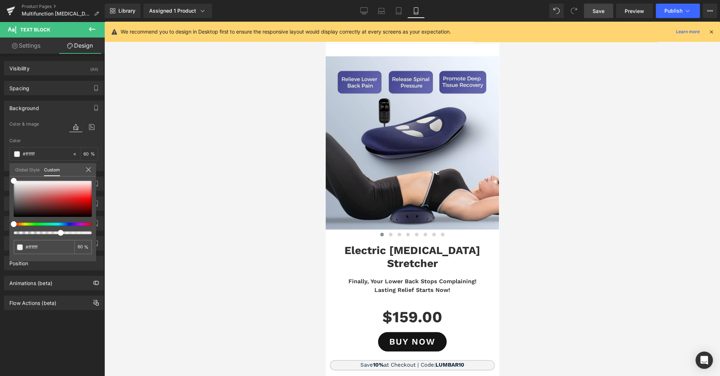
click at [599, 15] on link "Save" at bounding box center [598, 11] width 29 height 14
click at [689, 8] on icon at bounding box center [687, 10] width 7 height 7
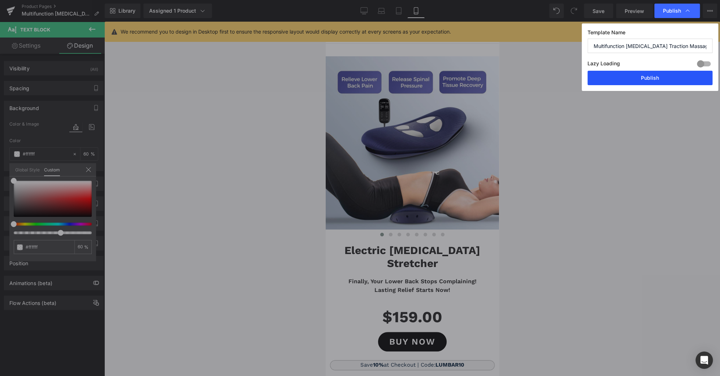
click at [657, 73] on button "Publish" at bounding box center [649, 78] width 125 height 14
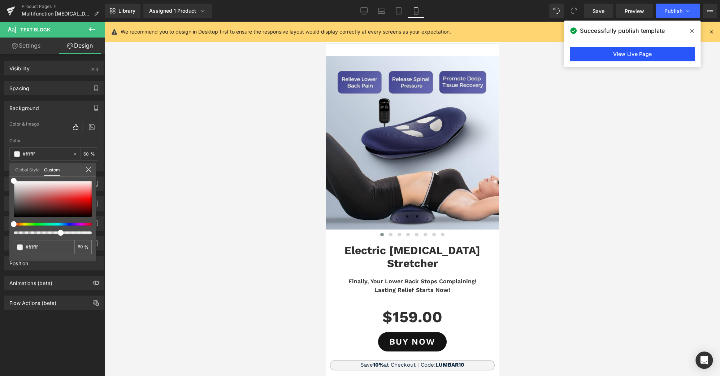
click at [645, 54] on link "View Live Page" at bounding box center [631, 54] width 125 height 14
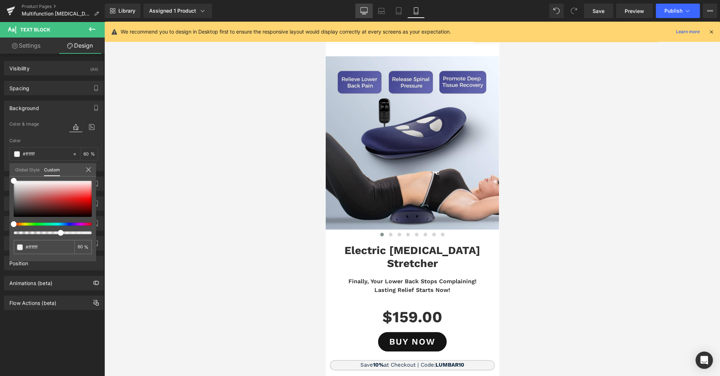
click at [365, 12] on icon at bounding box center [363, 10] width 7 height 7
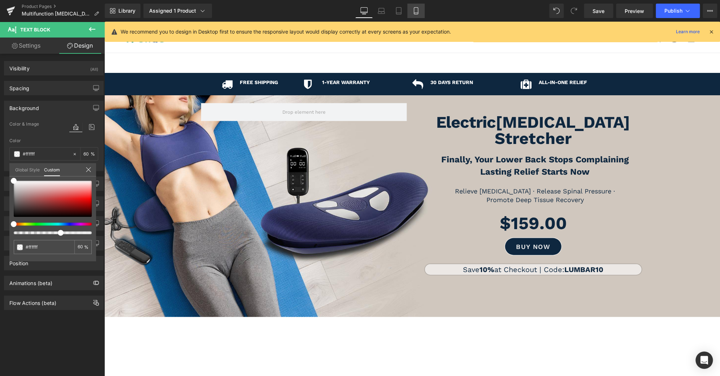
click at [416, 17] on link "Mobile" at bounding box center [415, 11] width 17 height 14
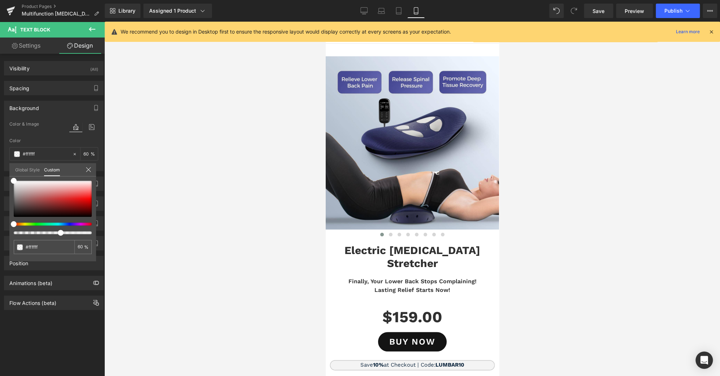
drag, startPoint x: 493, startPoint y: 178, endPoint x: 819, endPoint y: 61, distance: 346.0
click at [361, 12] on icon at bounding box center [364, 12] width 7 height 0
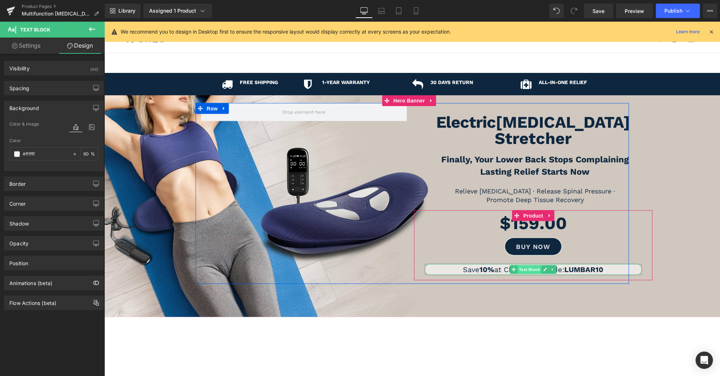
click at [532, 265] on span "Text Block" at bounding box center [529, 269] width 24 height 9
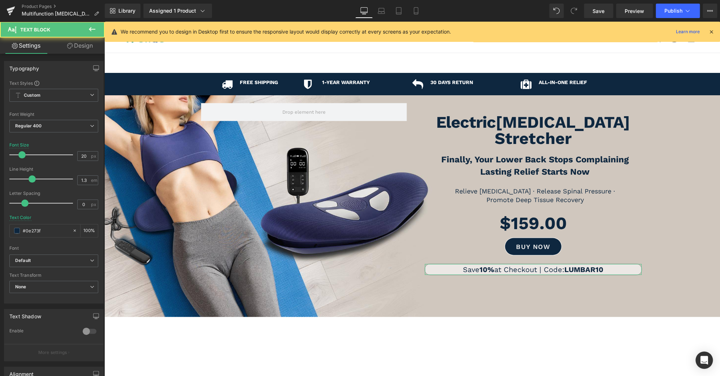
click at [87, 43] on link "Design" at bounding box center [80, 46] width 52 height 16
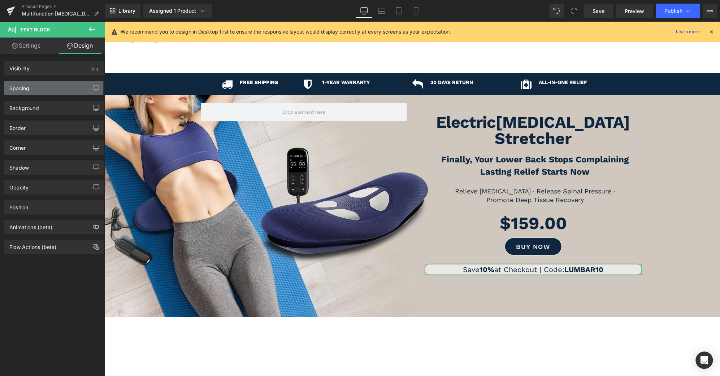
click at [43, 87] on div "Spacing" at bounding box center [53, 88] width 99 height 14
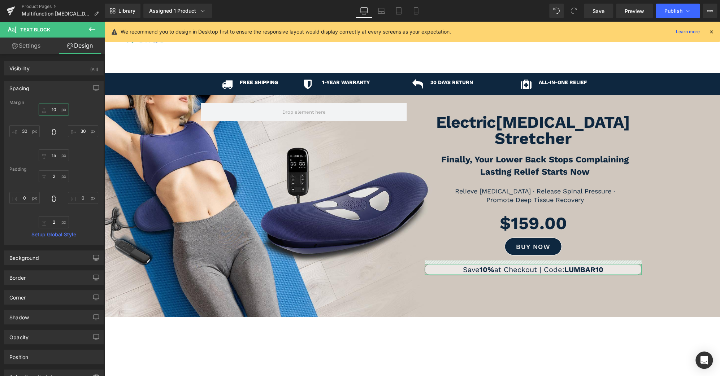
click at [49, 109] on input "text" at bounding box center [54, 110] width 30 height 12
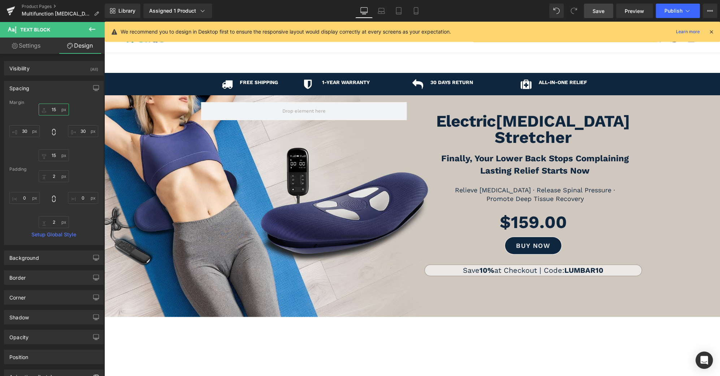
type input "15"
click at [606, 10] on link "Save" at bounding box center [598, 11] width 29 height 14
click at [691, 12] on button "Publish" at bounding box center [677, 11] width 44 height 14
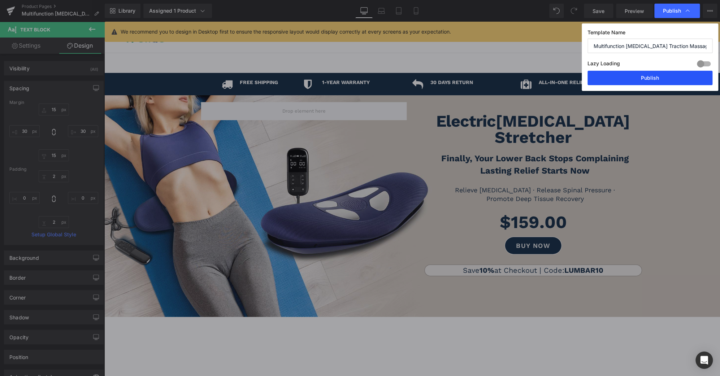
click at [664, 82] on button "Publish" at bounding box center [649, 78] width 125 height 14
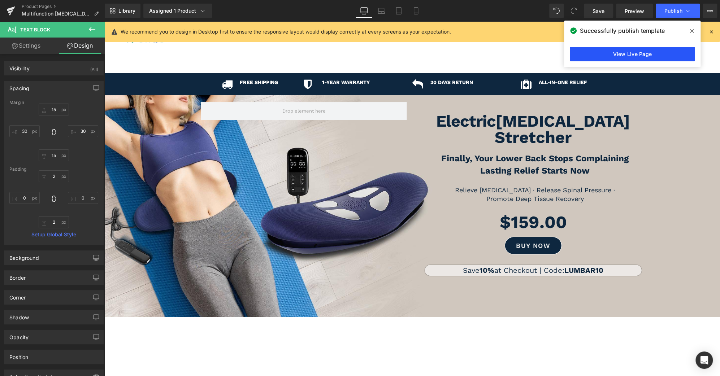
click at [634, 58] on link "View Live Page" at bounding box center [631, 54] width 125 height 14
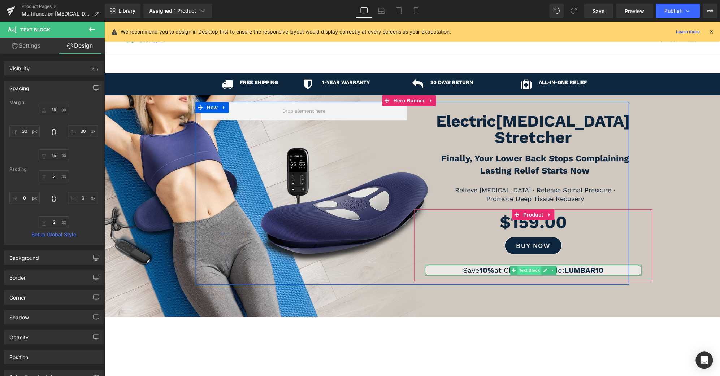
click at [525, 266] on span "Text Block" at bounding box center [529, 270] width 24 height 9
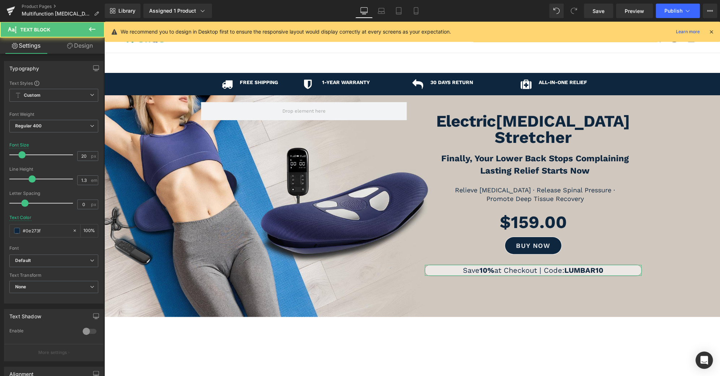
click at [90, 51] on link "Design" at bounding box center [80, 46] width 52 height 16
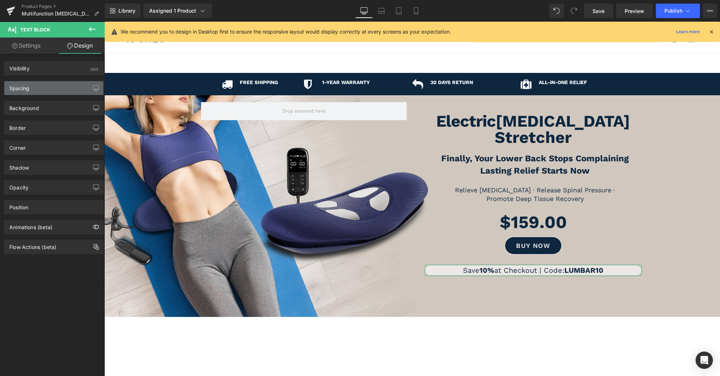
click at [54, 89] on div "Spacing" at bounding box center [53, 88] width 99 height 14
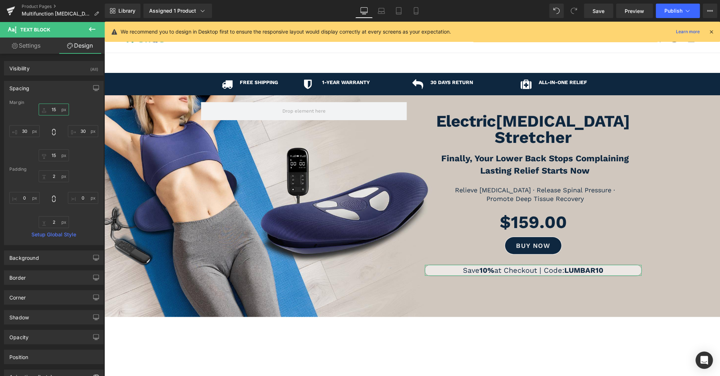
click at [53, 108] on input "text" at bounding box center [54, 110] width 30 height 12
type input "20"
click at [595, 14] on span "Save" at bounding box center [598, 11] width 12 height 8
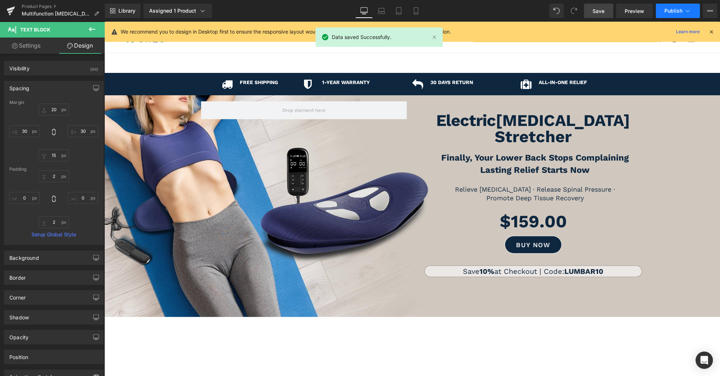
click at [689, 10] on icon at bounding box center [687, 10] width 7 height 7
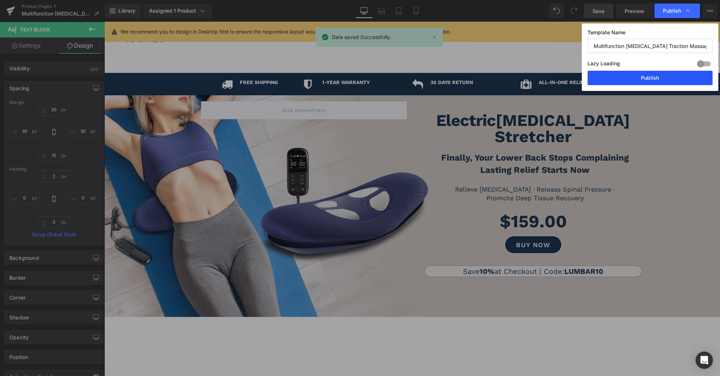
click at [676, 77] on button "Publish" at bounding box center [649, 78] width 125 height 14
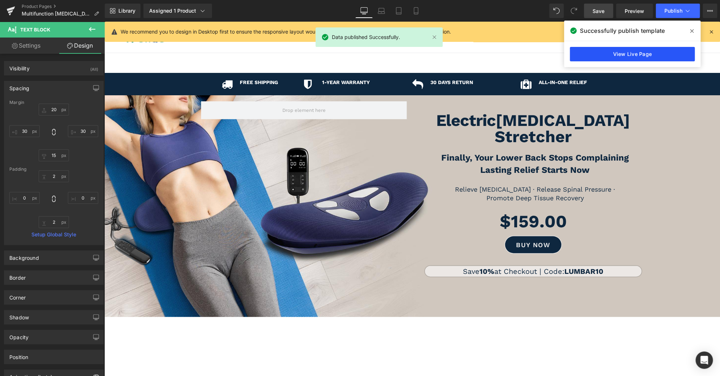
click at [658, 58] on link "View Live Page" at bounding box center [631, 54] width 125 height 14
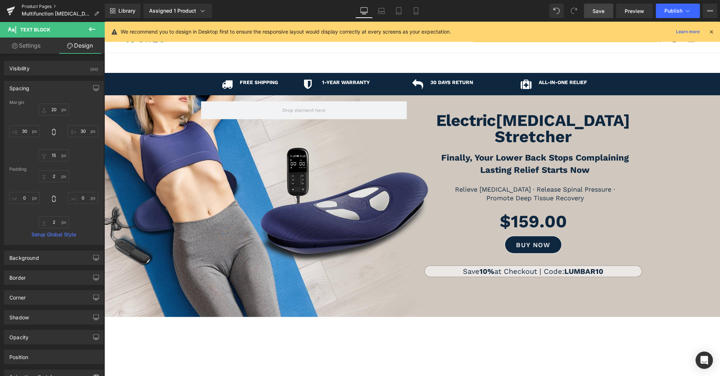
click at [39, 6] on link "Product Pages" at bounding box center [63, 7] width 83 height 6
